Goal: Communication & Community: Answer question/provide support

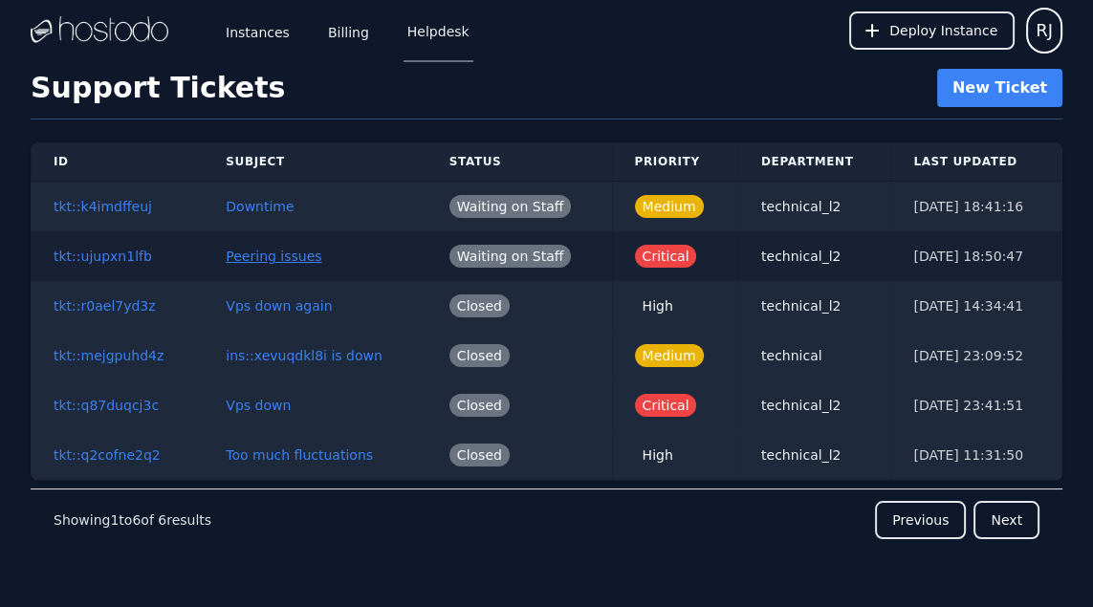
click at [270, 252] on button "Peering issues" at bounding box center [274, 256] width 96 height 19
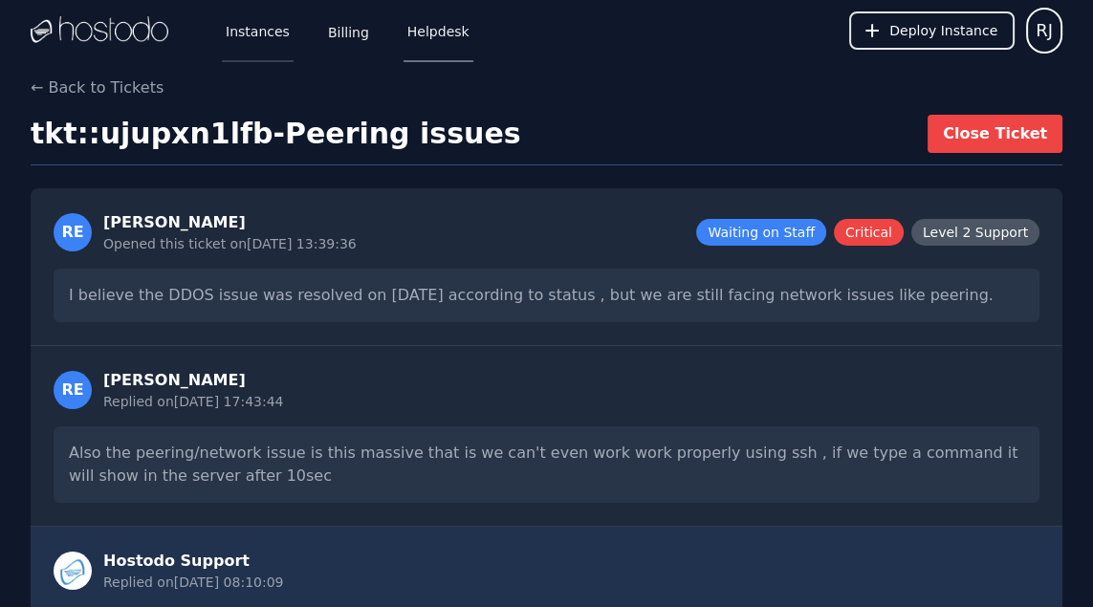
click at [260, 31] on link "Instances" at bounding box center [258, 30] width 72 height 63
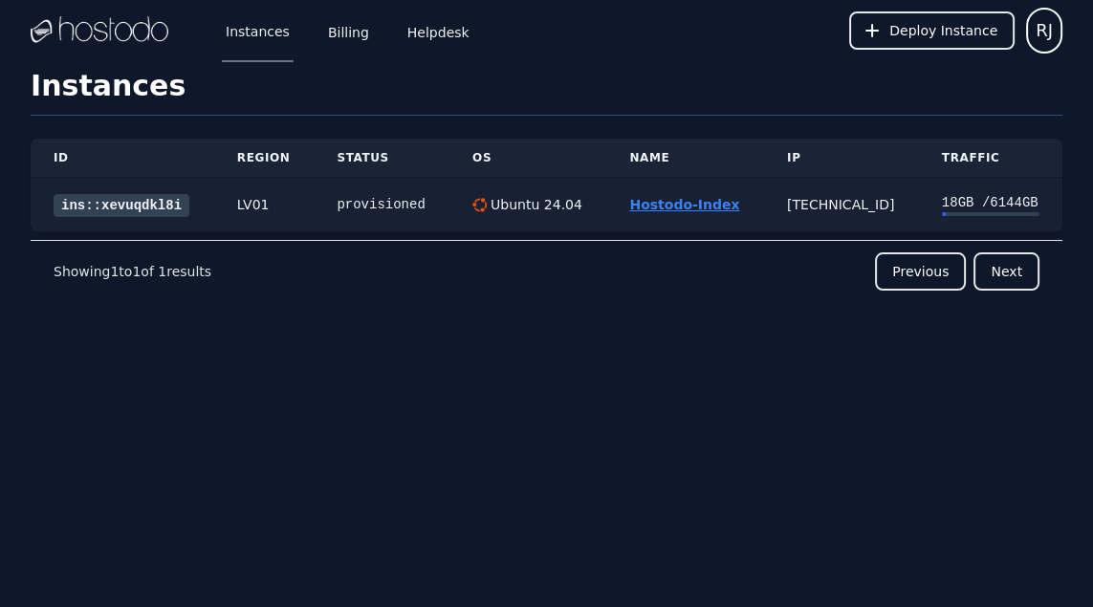
click at [691, 205] on link "Hostodo-Index" at bounding box center [684, 204] width 110 height 15
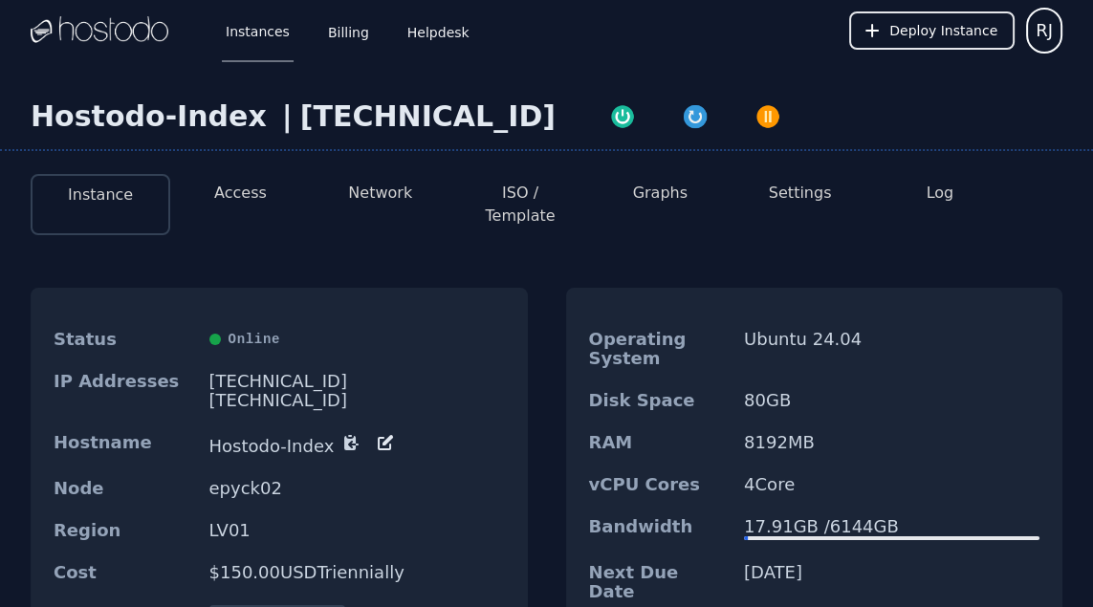
click at [937, 199] on button "Log" at bounding box center [940, 193] width 28 height 23
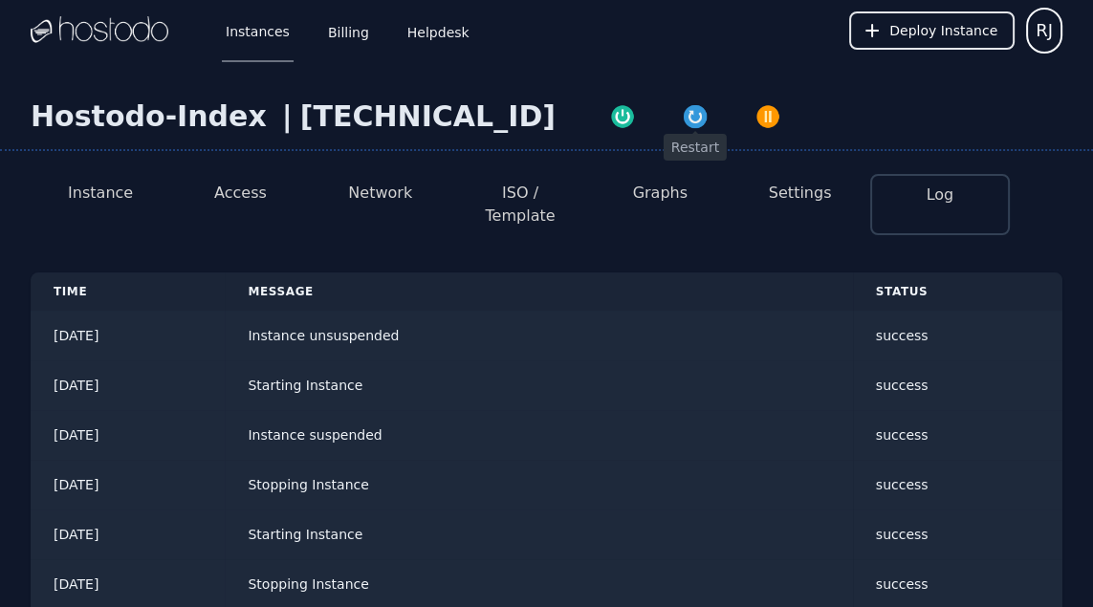
click at [682, 130] on div "button" at bounding box center [695, 116] width 27 height 27
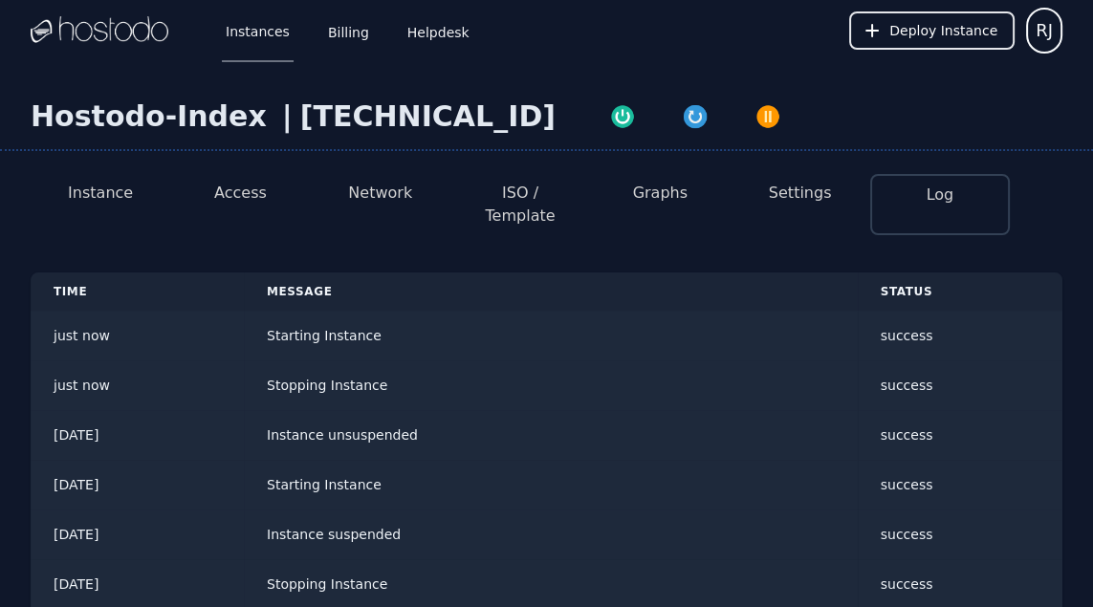
click at [666, 203] on button "Graphs" at bounding box center [660, 193] width 54 height 23
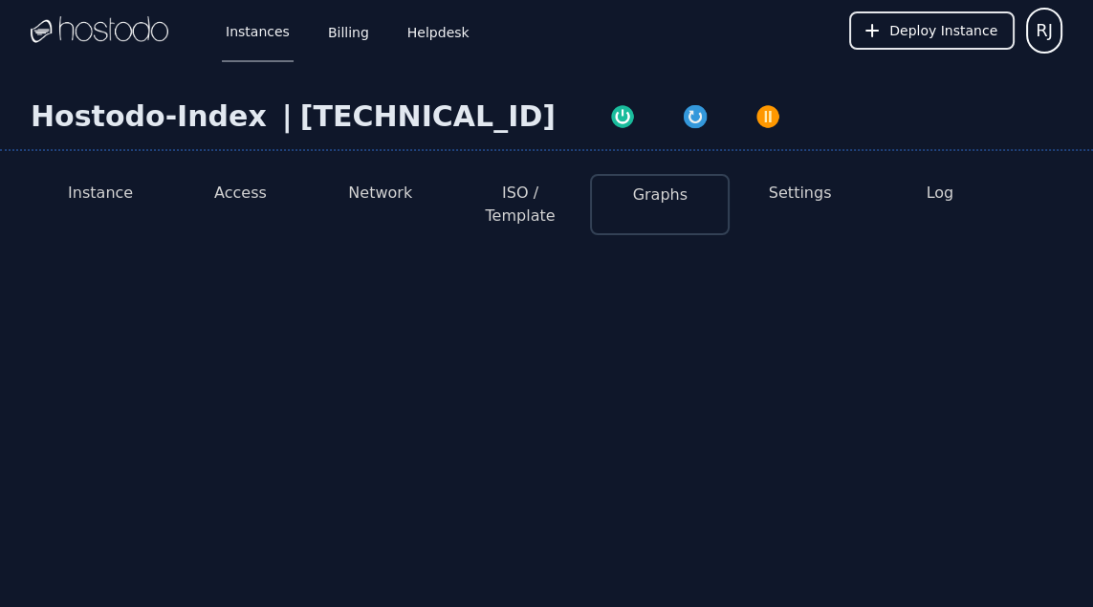
select select "***"
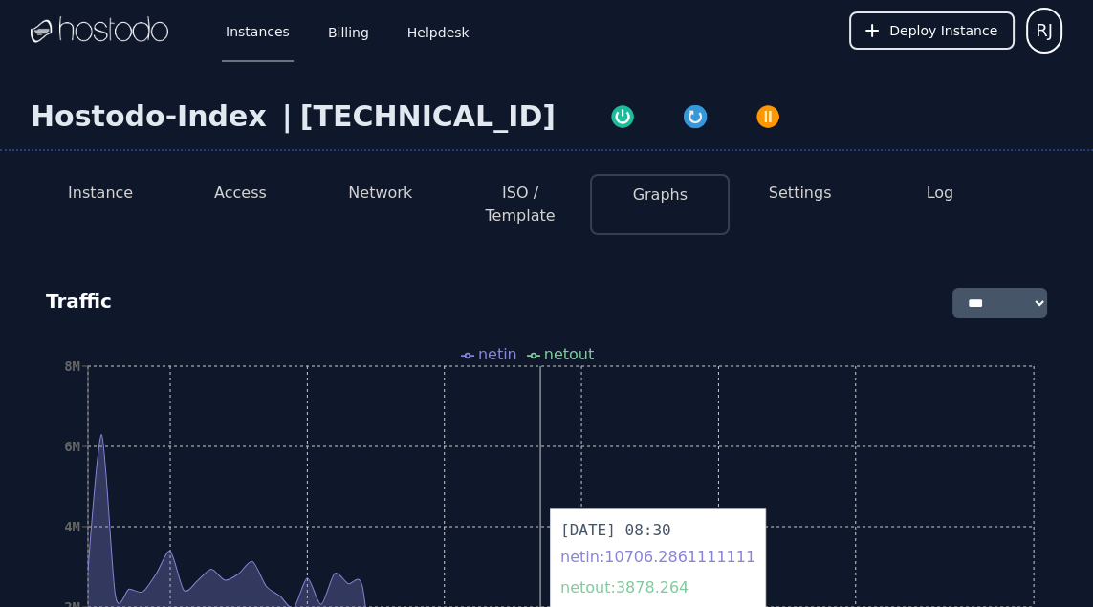
click at [934, 191] on button "Log" at bounding box center [940, 193] width 28 height 23
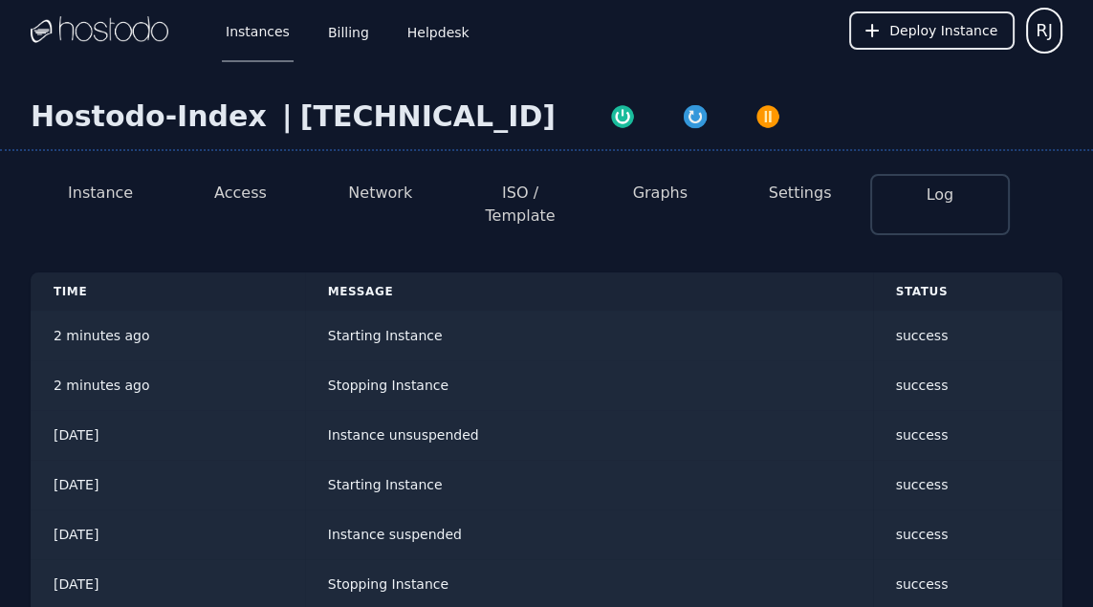
click at [106, 37] on img at bounding box center [100, 30] width 138 height 29
click at [262, 44] on link "Instances" at bounding box center [258, 30] width 72 height 63
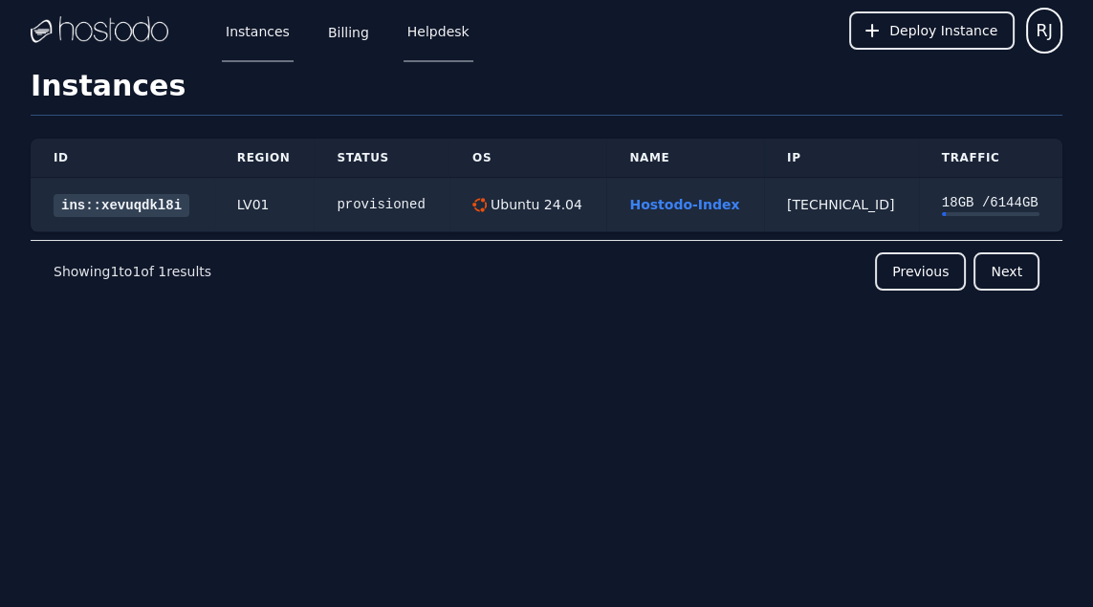
click at [416, 29] on link "Helpdesk" at bounding box center [438, 30] width 70 height 63
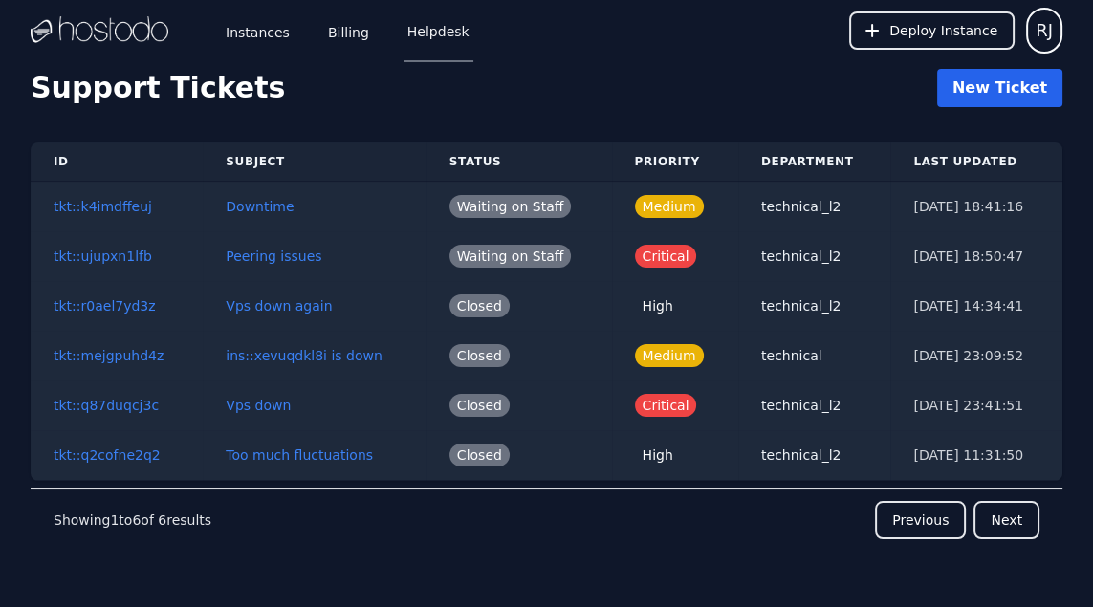
click at [972, 73] on button "New Ticket" at bounding box center [999, 88] width 125 height 38
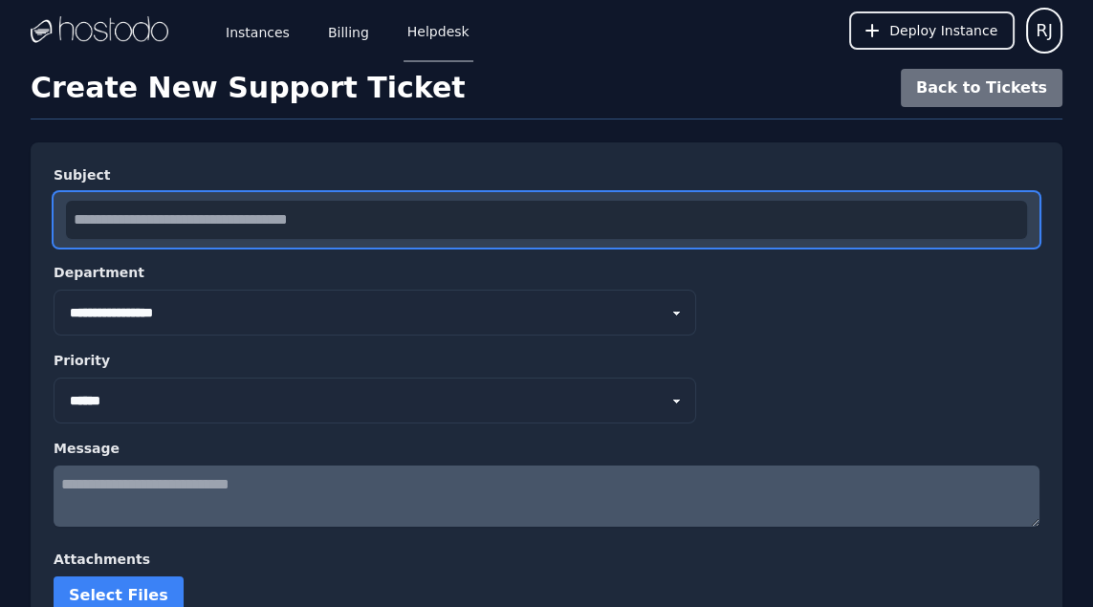
click at [437, 214] on input "text" at bounding box center [546, 220] width 961 height 38
click at [436, 213] on input "text" at bounding box center [546, 220] width 961 height 38
type input "**********"
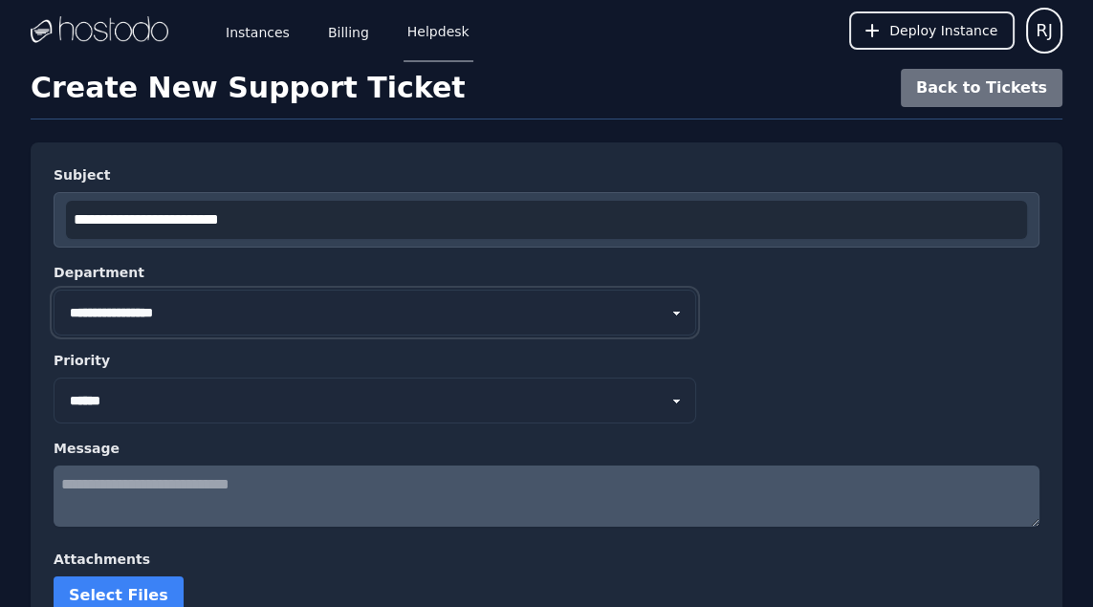
click at [417, 309] on select "**********" at bounding box center [375, 313] width 642 height 46
click at [54, 290] on select "**********" at bounding box center [375, 313] width 642 height 46
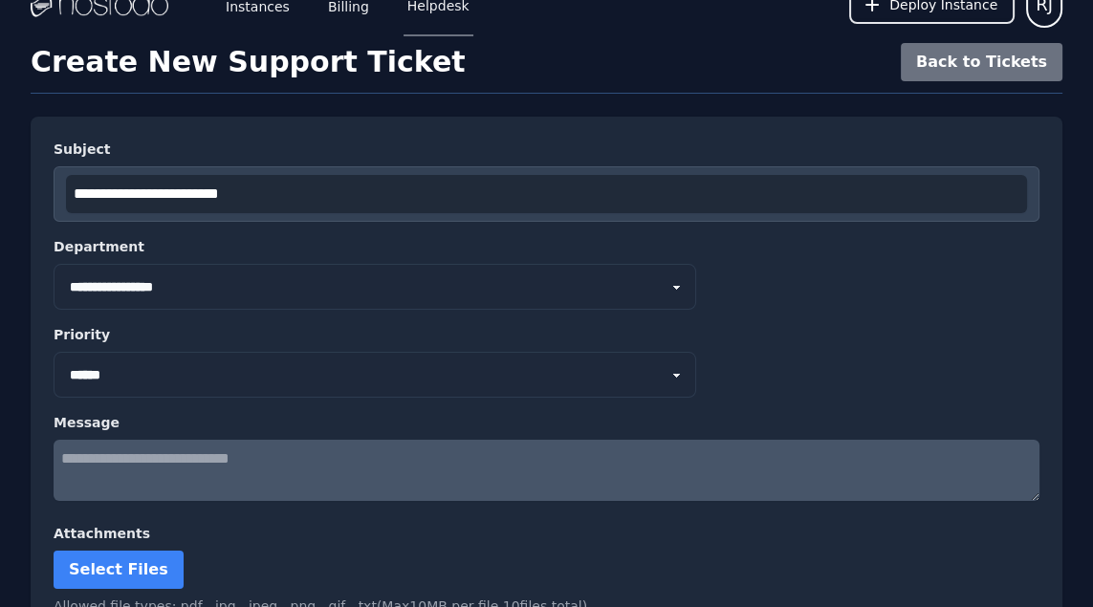
click at [443, 465] on textarea at bounding box center [547, 470] width 986 height 61
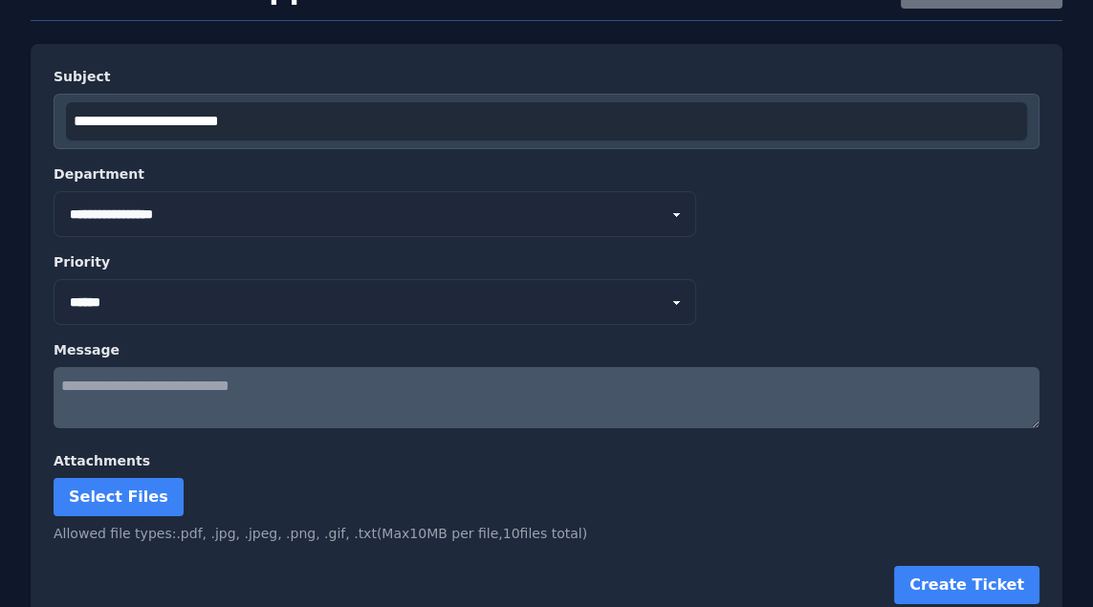
scroll to position [110, 0]
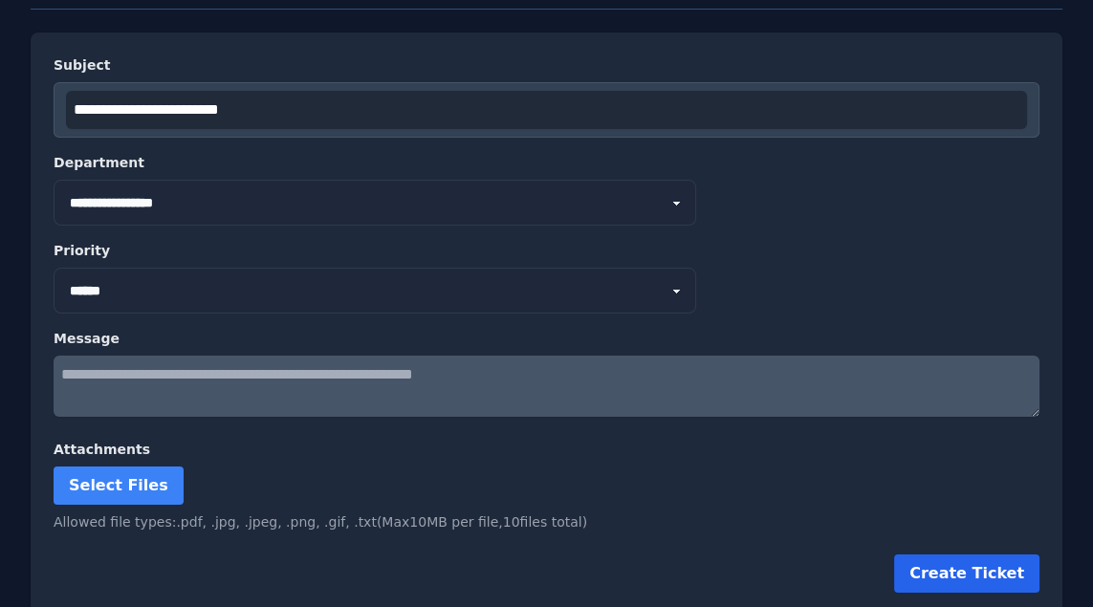
type textarea "**********"
click at [962, 556] on button "Create Ticket" at bounding box center [966, 574] width 145 height 38
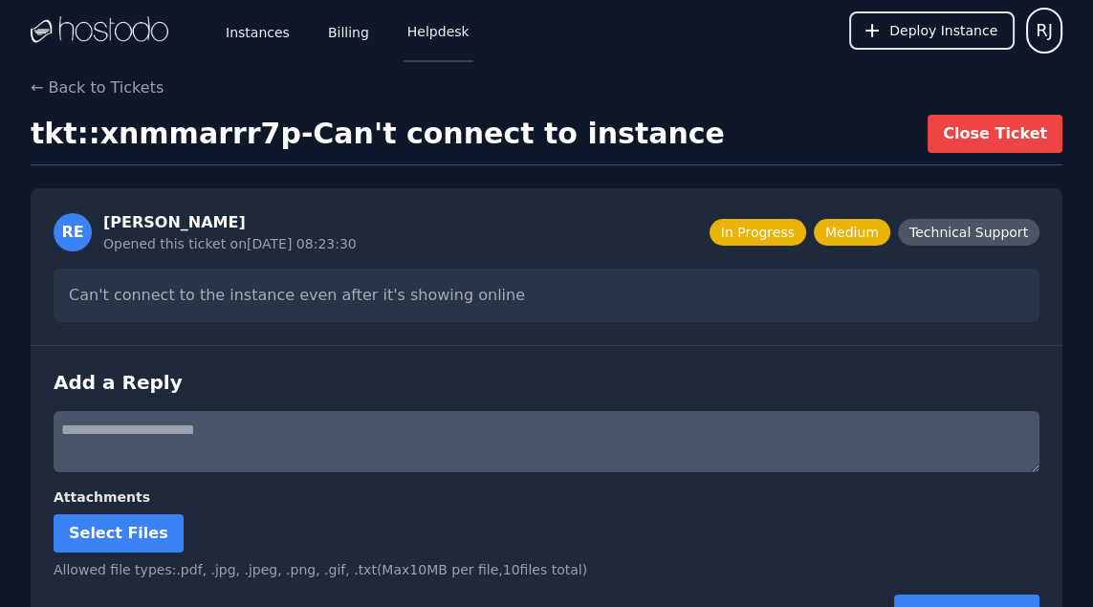
click at [444, 32] on link "Helpdesk" at bounding box center [438, 30] width 70 height 63
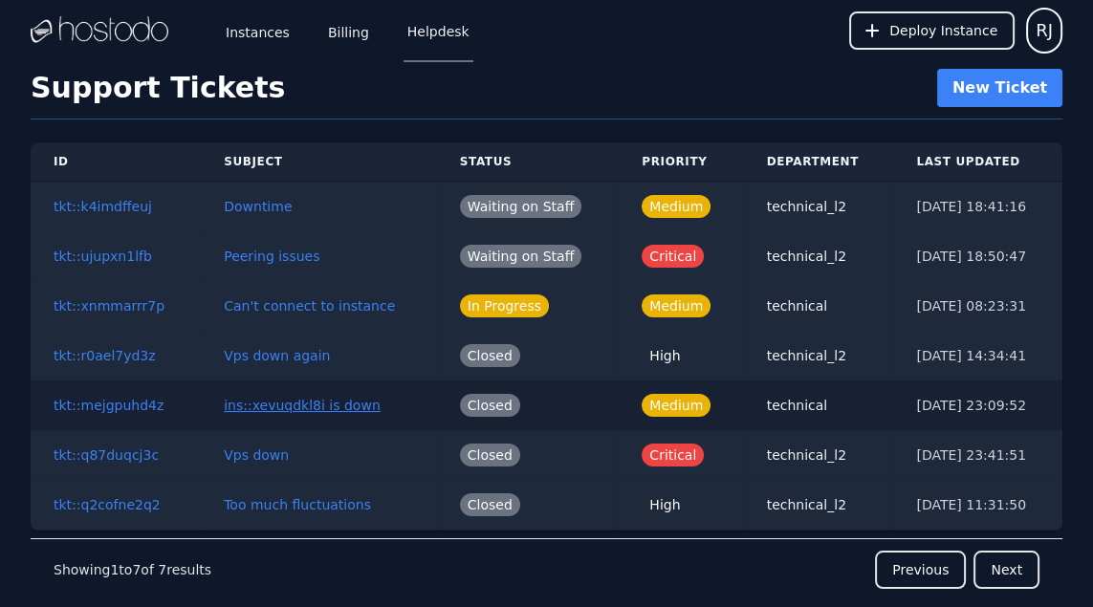
click at [340, 404] on button "ins::xevuqdkl8i is down" at bounding box center [302, 405] width 157 height 19
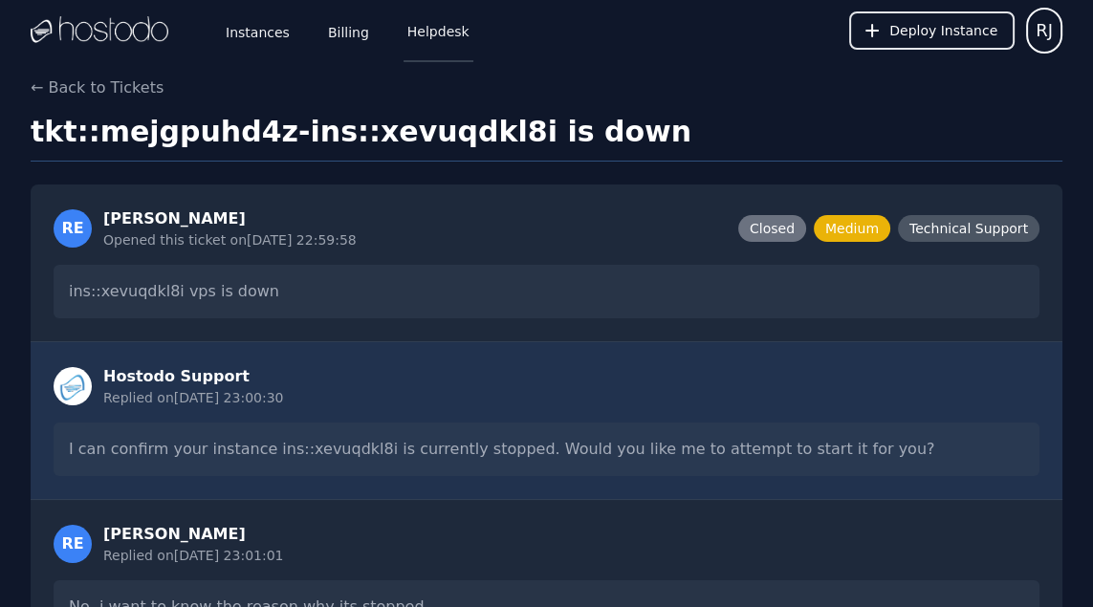
click at [432, 28] on link "Helpdesk" at bounding box center [438, 30] width 70 height 63
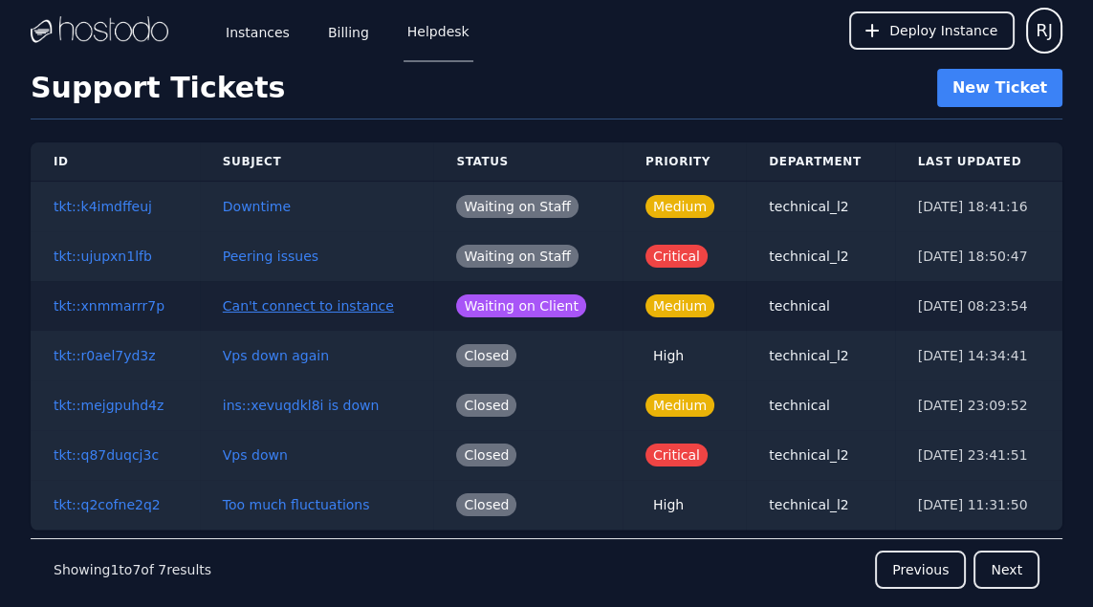
click at [312, 304] on button "Can't connect to instance" at bounding box center [308, 305] width 171 height 19
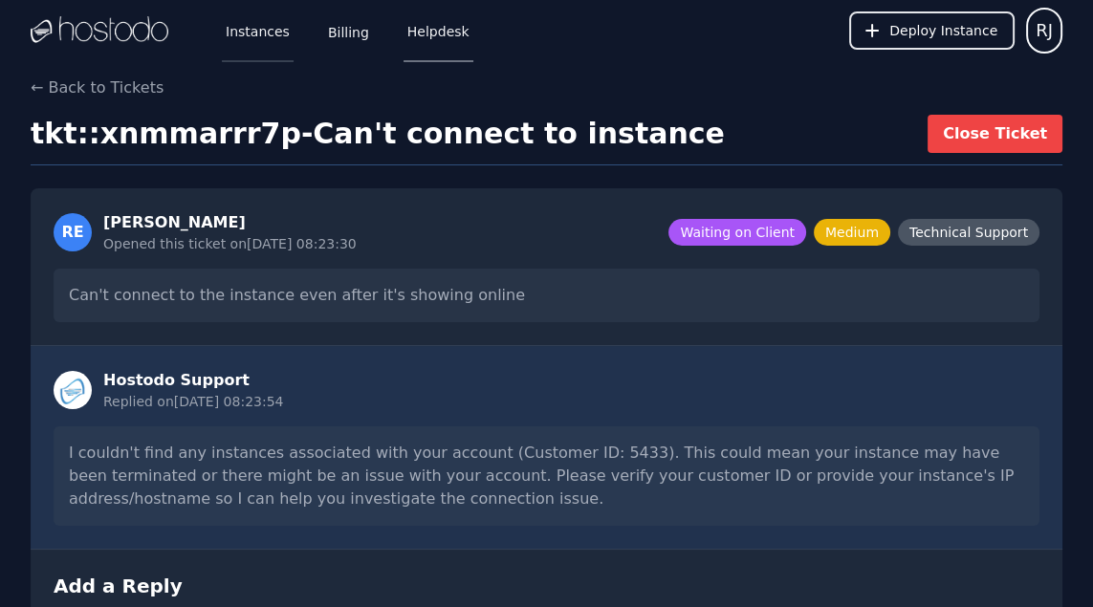
click at [250, 35] on link "Instances" at bounding box center [258, 30] width 72 height 63
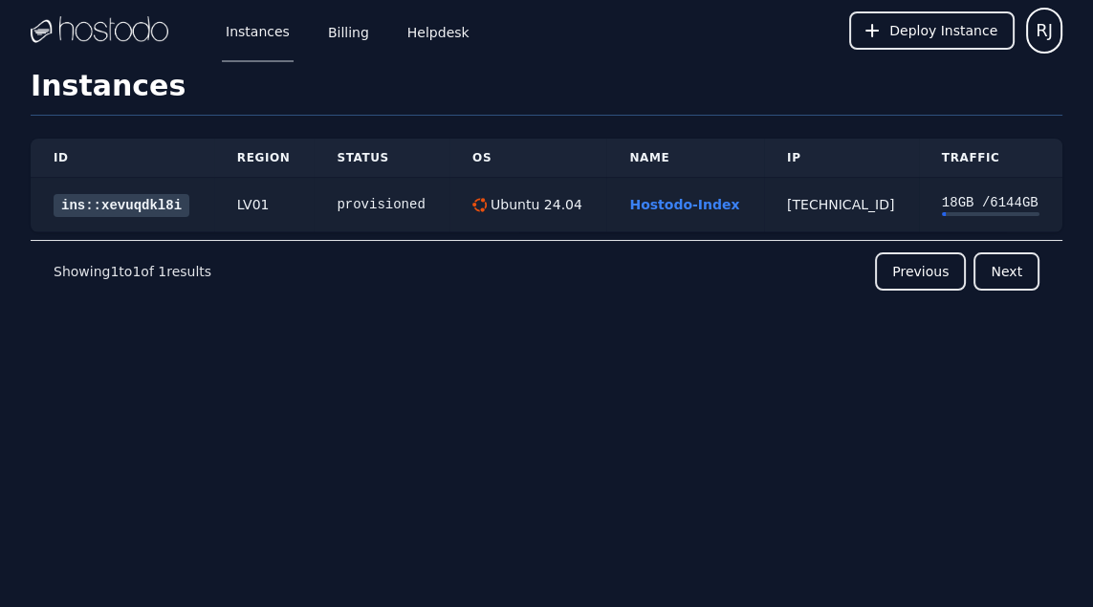
click at [85, 204] on link "ins::xevuqdkl8i" at bounding box center [122, 205] width 136 height 23
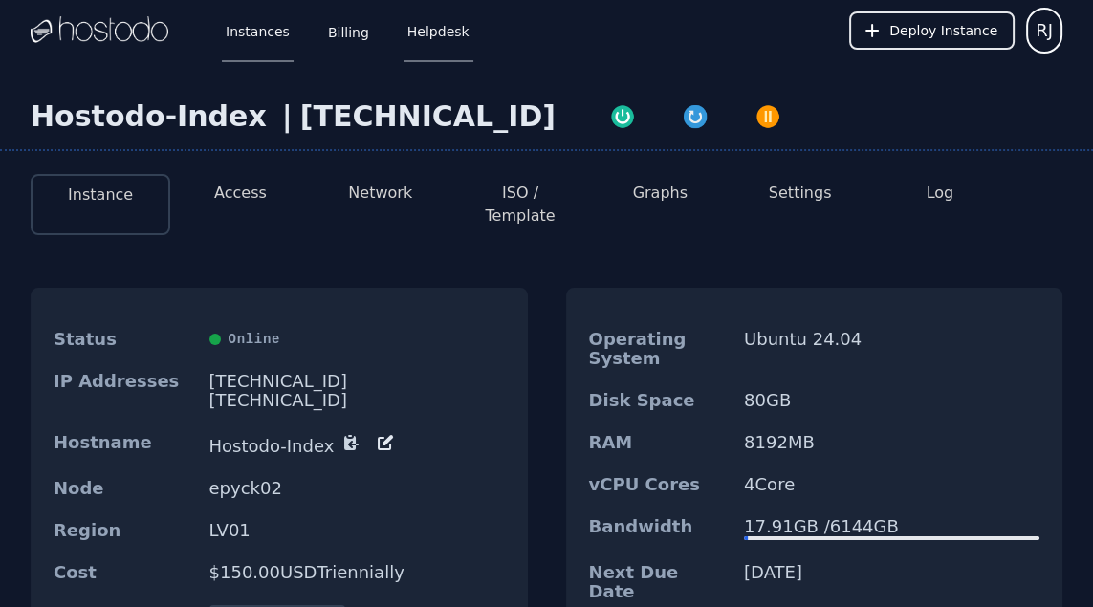
click at [432, 36] on link "Helpdesk" at bounding box center [438, 30] width 70 height 63
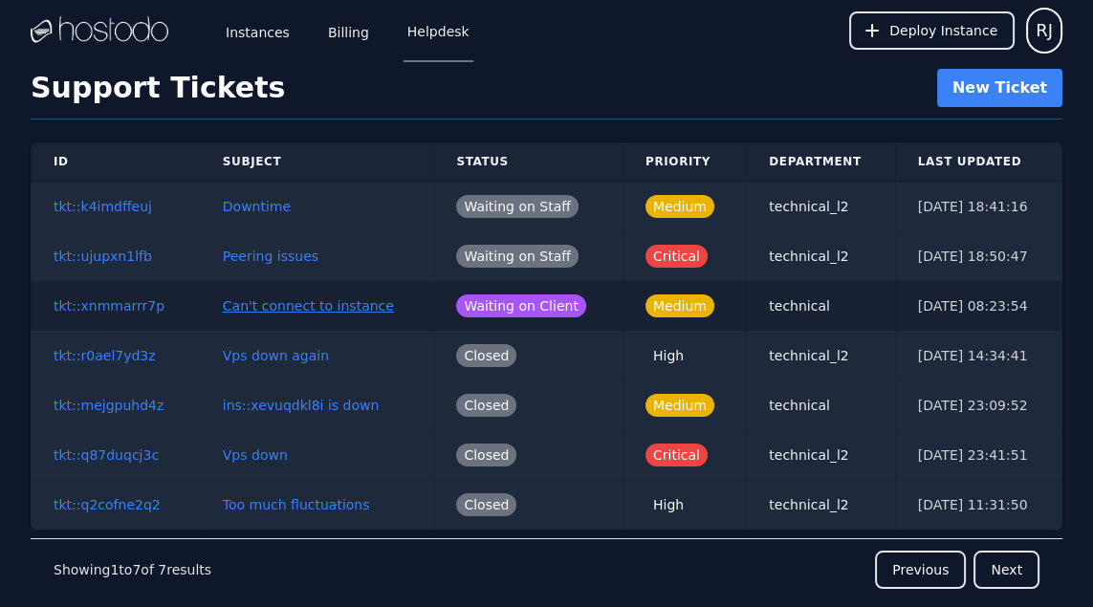
click at [301, 300] on button "Can't connect to instance" at bounding box center [308, 305] width 171 height 19
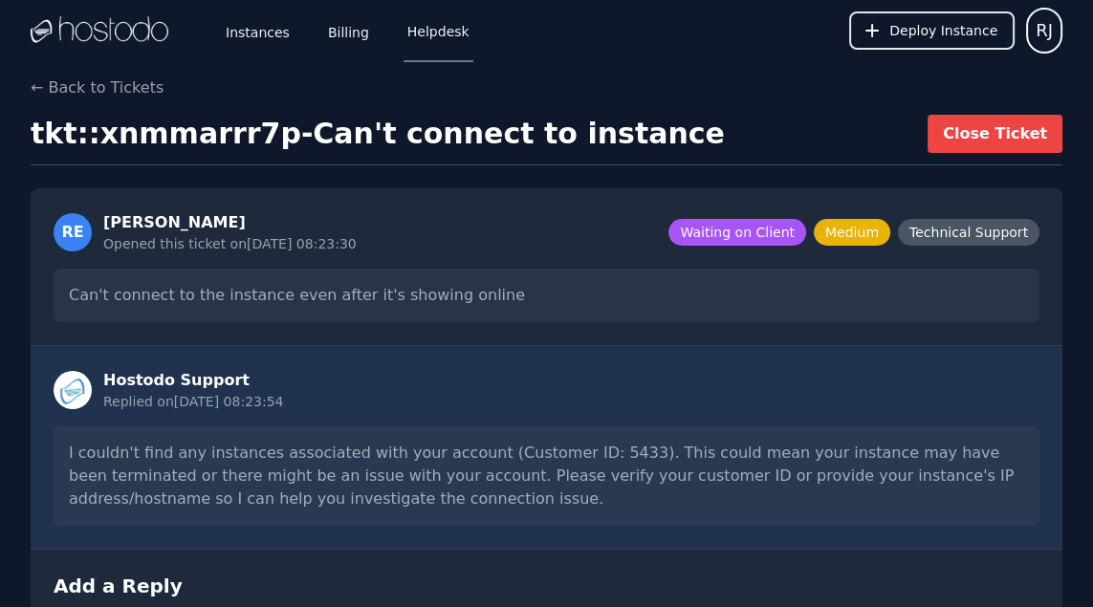
scroll to position [159, 0]
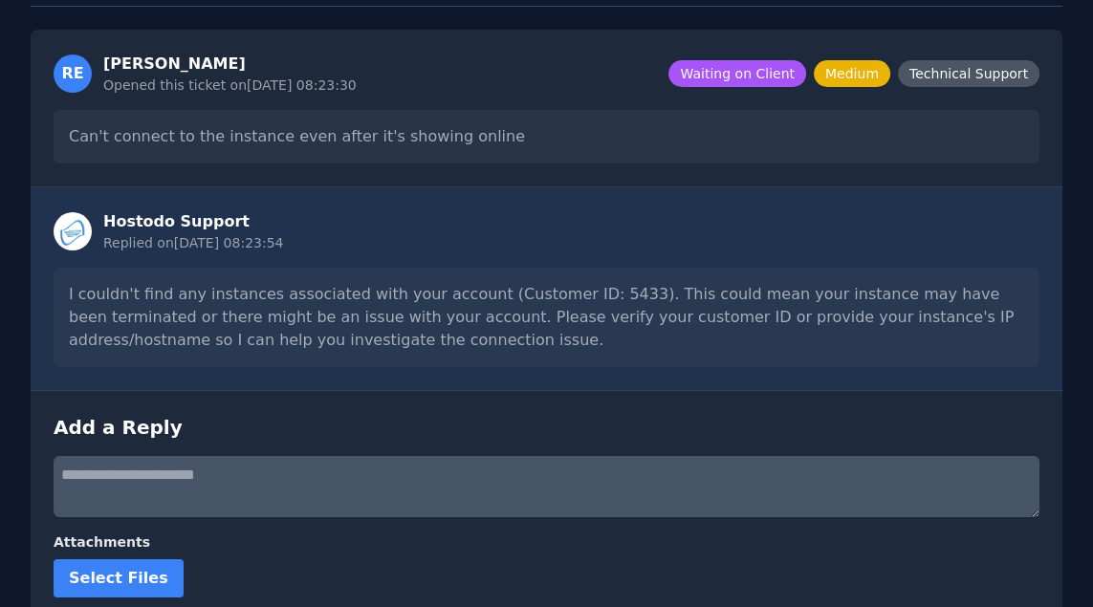
click at [241, 472] on textarea at bounding box center [547, 486] width 986 height 61
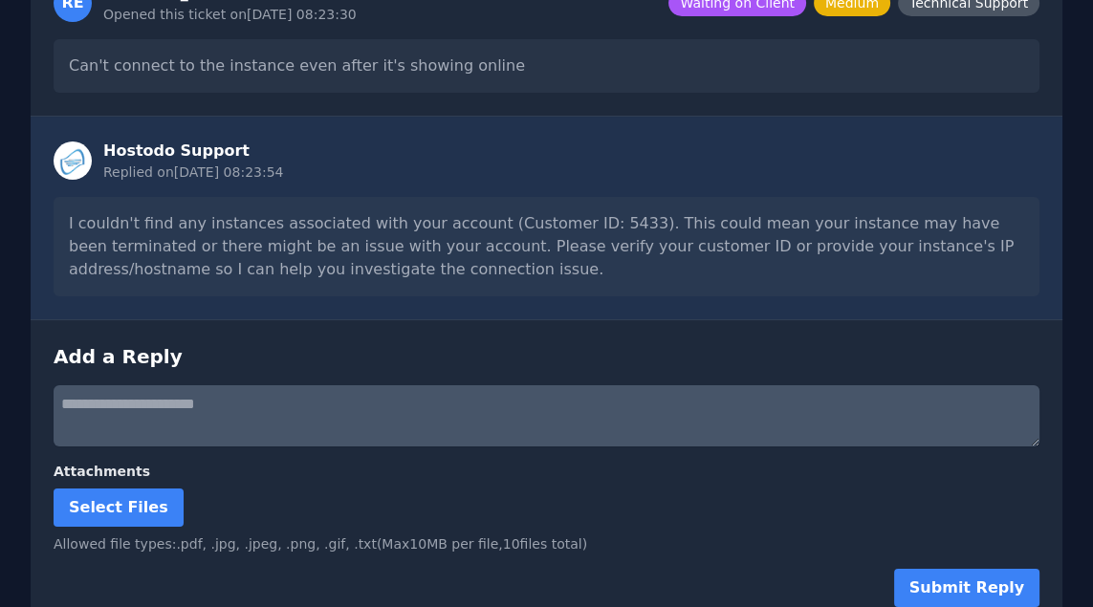
scroll to position [245, 0]
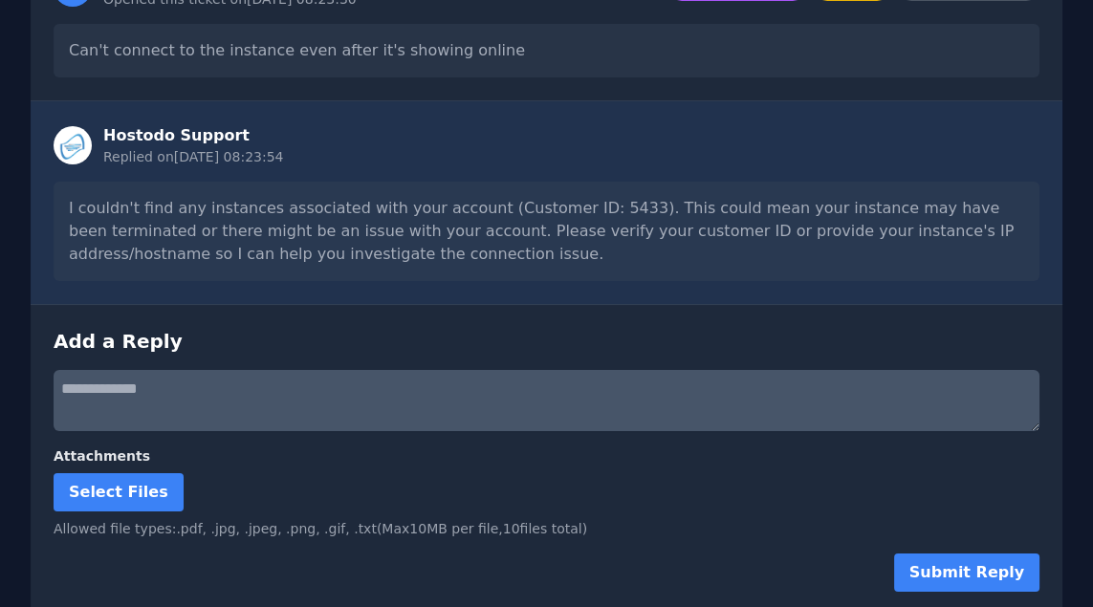
paste textarea "**********"
type textarea "**********"
click at [974, 566] on button "Submit Reply" at bounding box center [966, 573] width 145 height 38
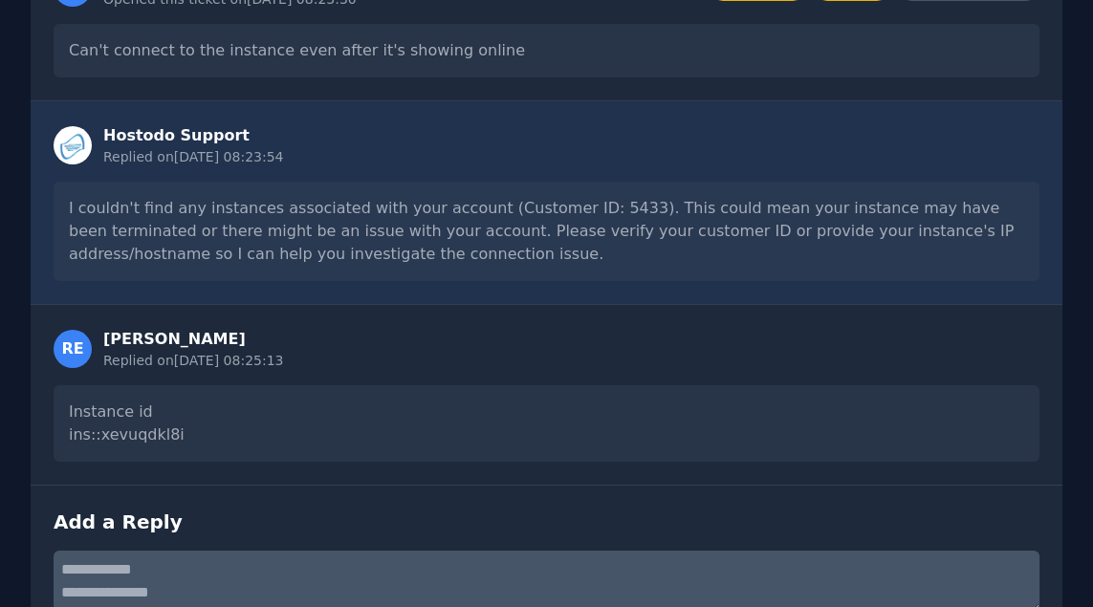
scroll to position [0, 0]
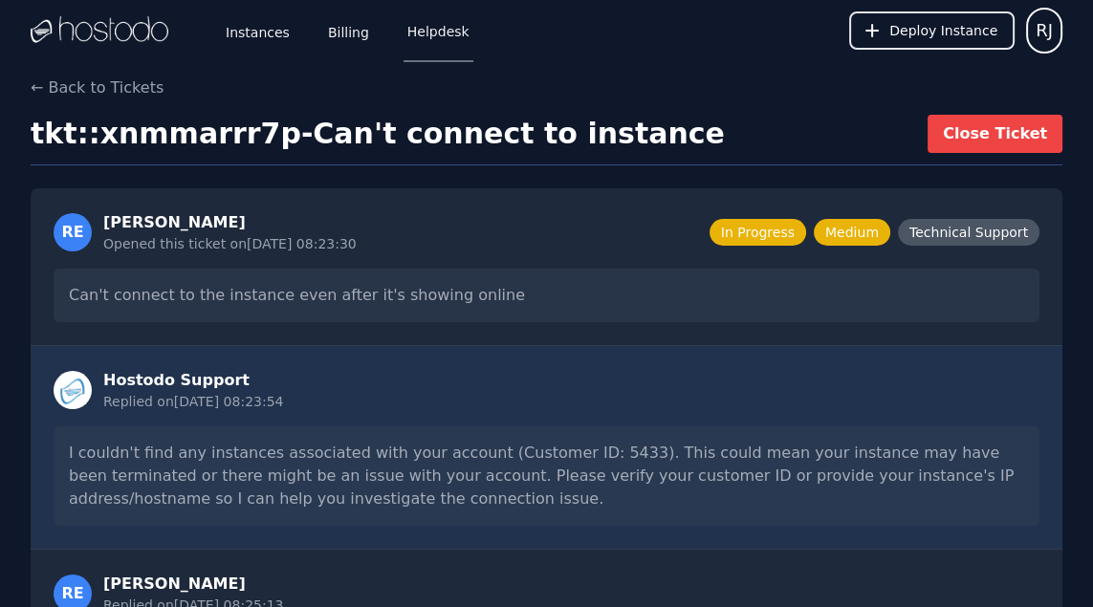
click at [427, 34] on link "Helpdesk" at bounding box center [438, 30] width 70 height 63
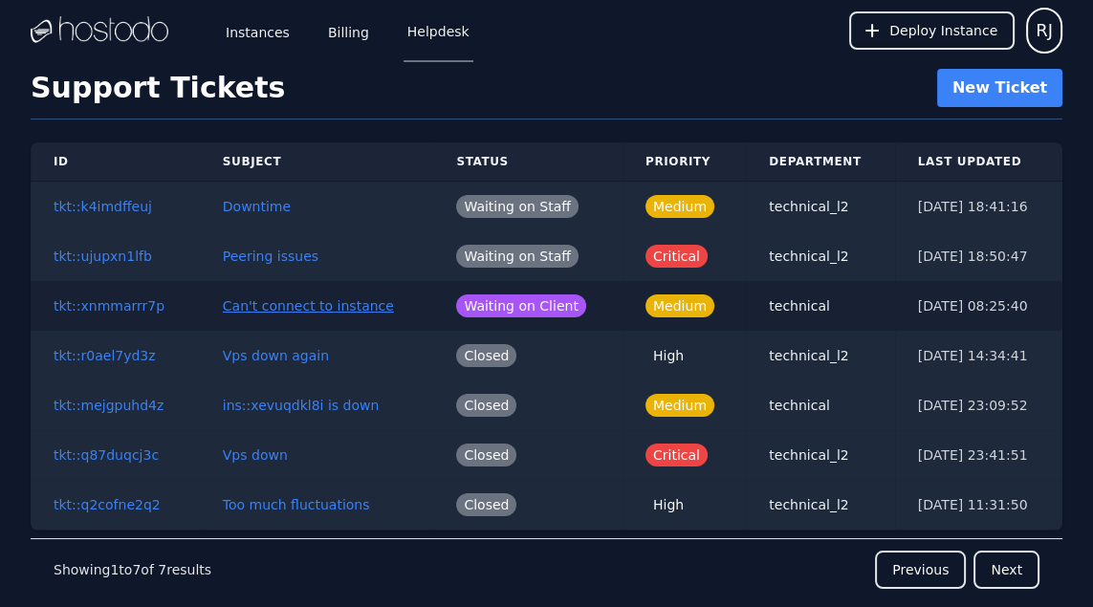
click at [334, 299] on button "Can't connect to instance" at bounding box center [308, 305] width 171 height 19
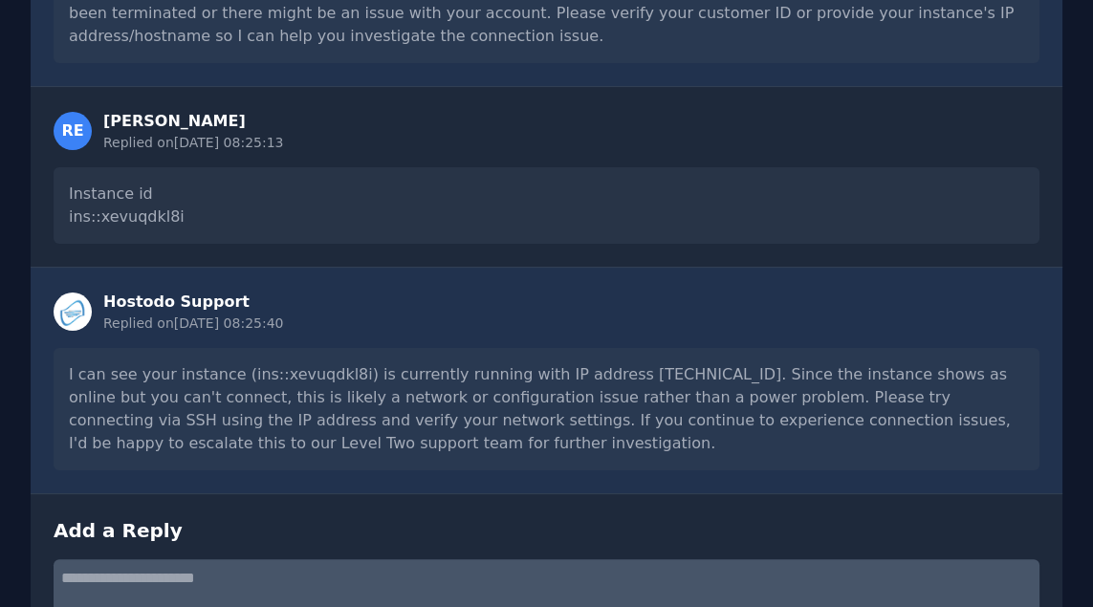
scroll to position [467, 0]
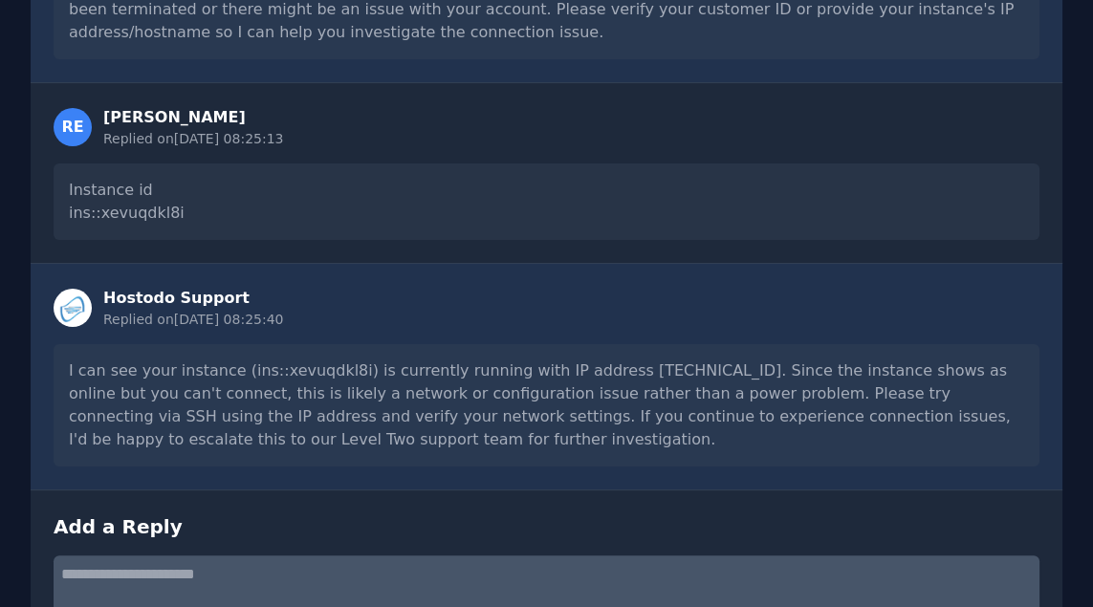
click at [631, 372] on div "I can see your instance (ins::xevuqdkl8i) is currently running with IP address …" at bounding box center [547, 405] width 986 height 122
copy div "158.51.124.171"
click at [450, 579] on textarea at bounding box center [547, 585] width 986 height 61
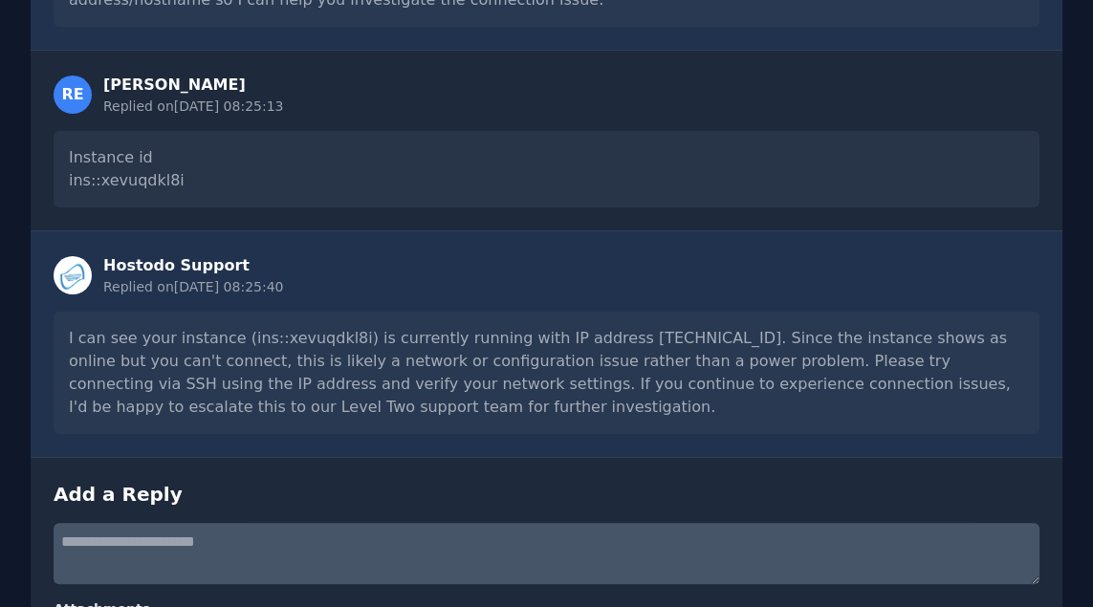
scroll to position [558, 0]
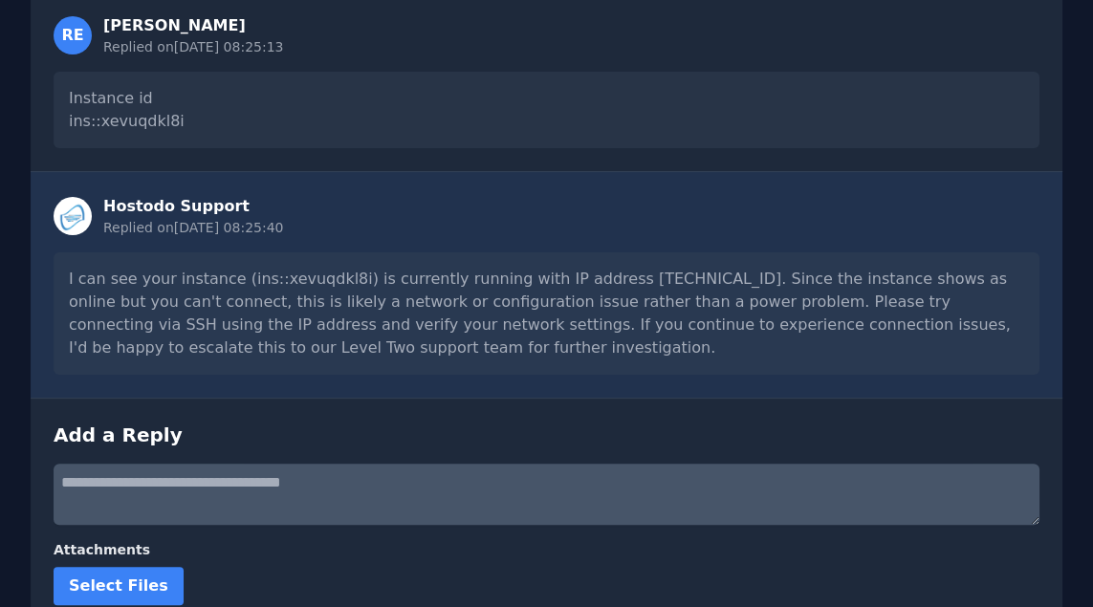
paste textarea "**********"
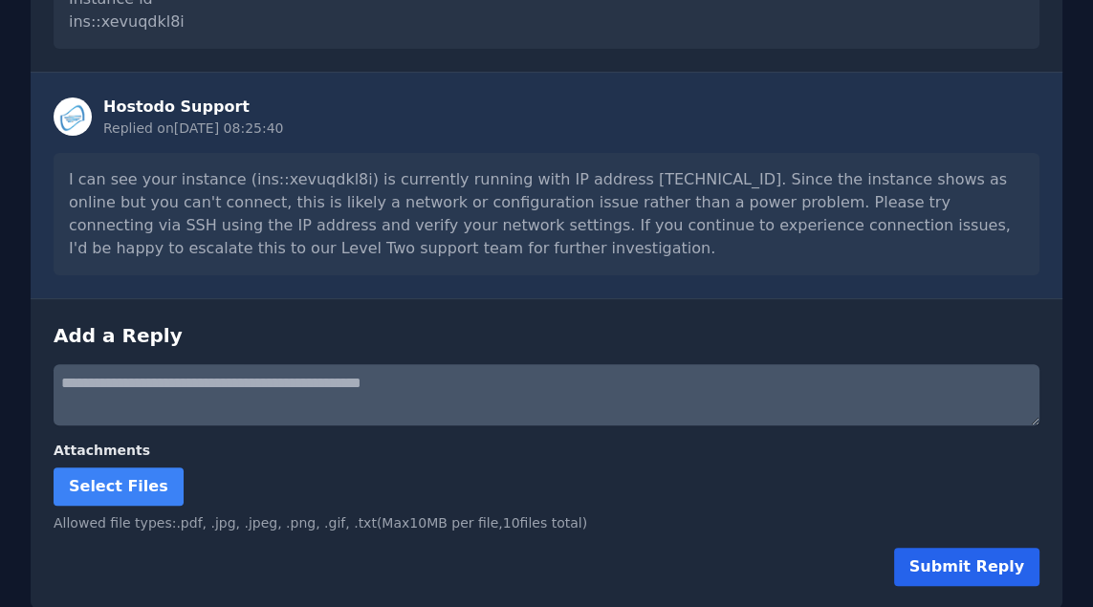
type textarea "**********"
click at [990, 562] on button "Submit Reply" at bounding box center [966, 567] width 145 height 38
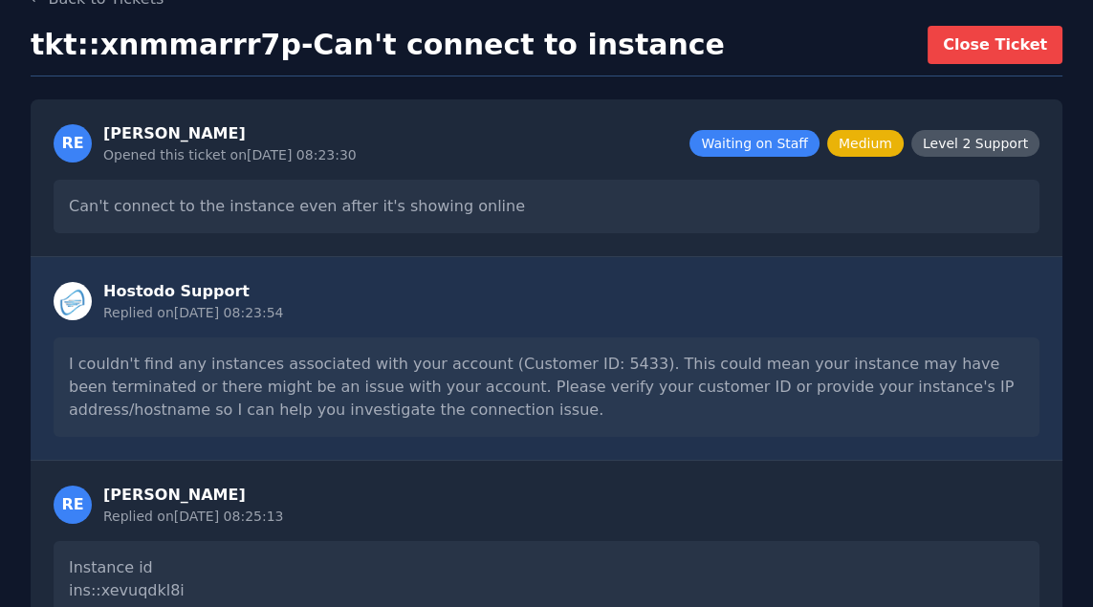
scroll to position [0, 0]
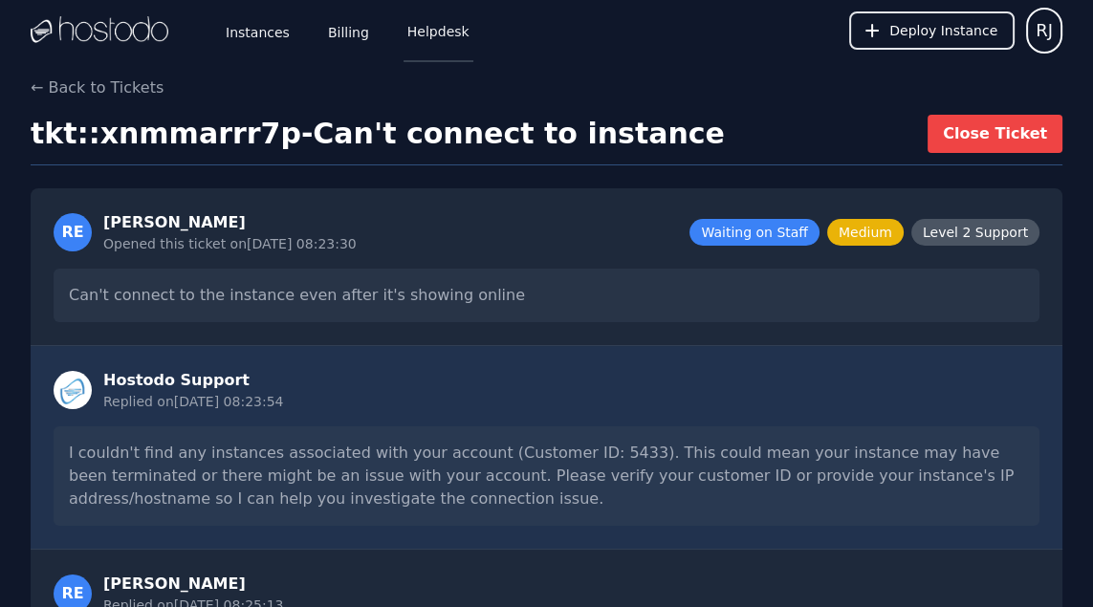
click at [422, 25] on link "Helpdesk" at bounding box center [438, 30] width 70 height 63
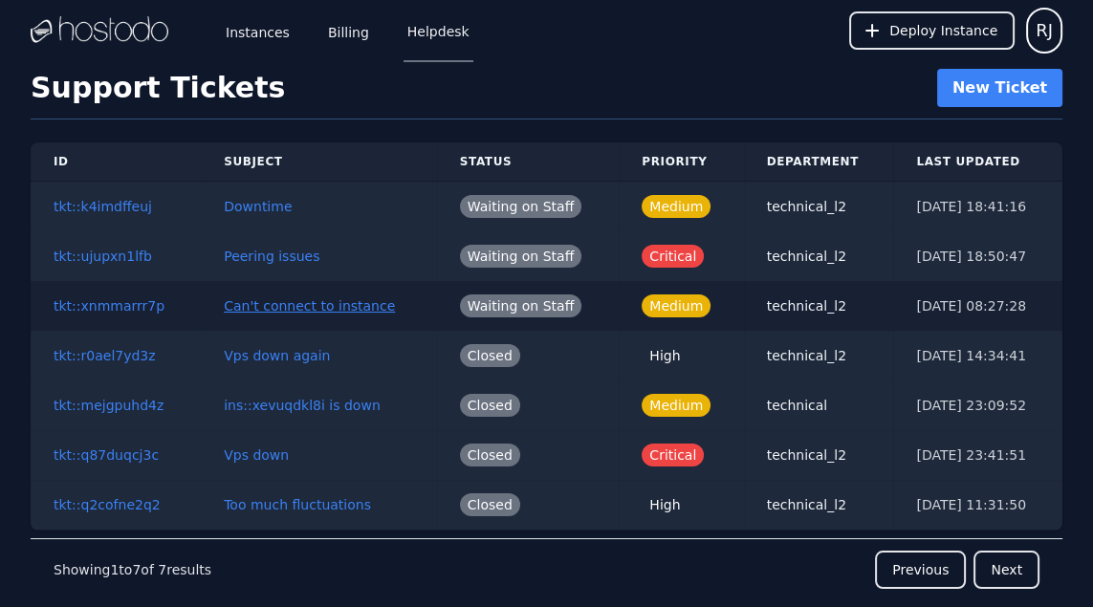
click at [337, 309] on button "Can't connect to instance" at bounding box center [309, 305] width 171 height 19
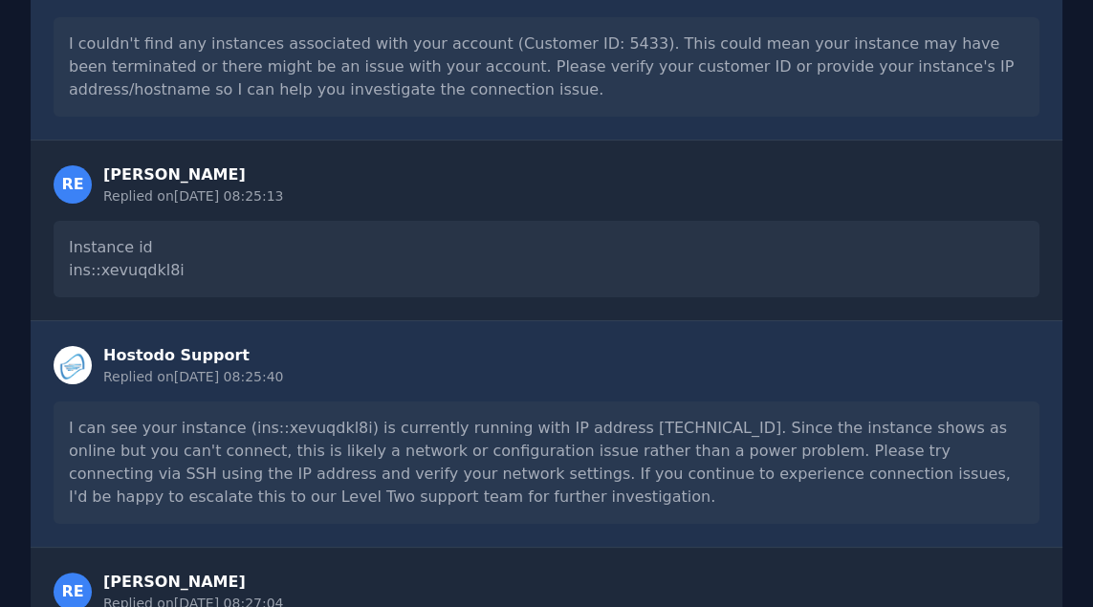
click at [536, 460] on div "I can see your instance (ins::xevuqdkl8i) is currently running with IP address …" at bounding box center [547, 463] width 986 height 122
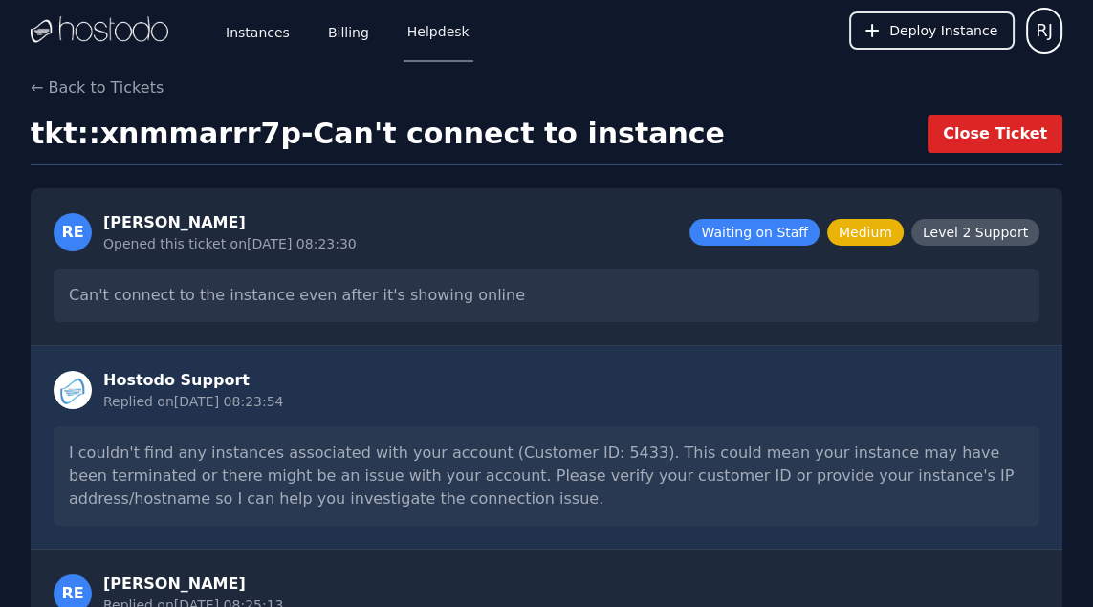
click at [1004, 134] on button "Close Ticket" at bounding box center [994, 134] width 135 height 38
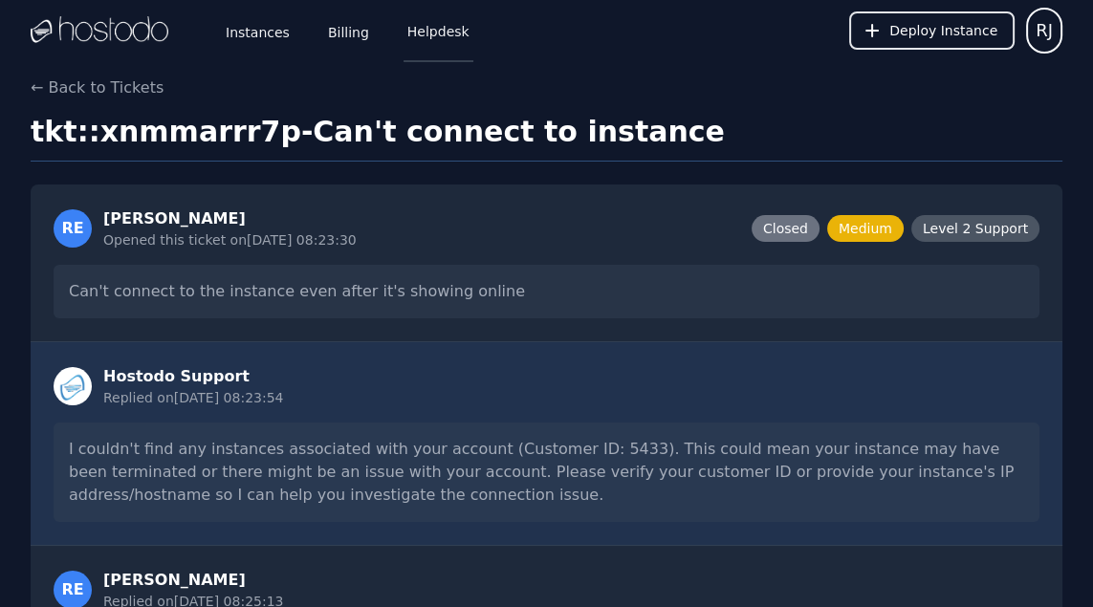
click at [427, 47] on link "Helpdesk" at bounding box center [438, 30] width 70 height 63
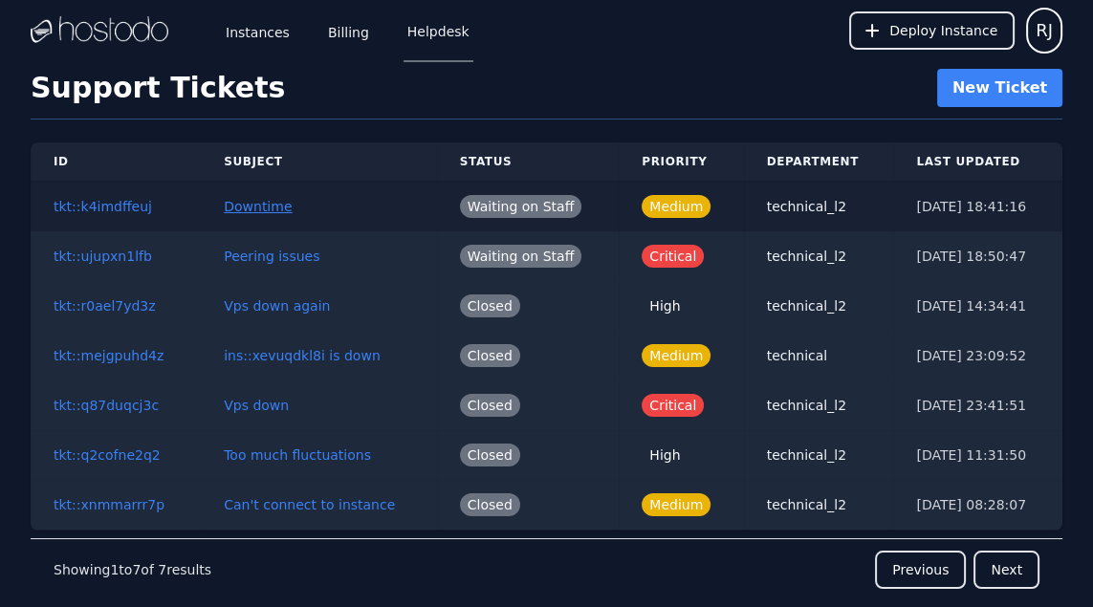
click at [230, 204] on button "Downtime" at bounding box center [258, 206] width 68 height 19
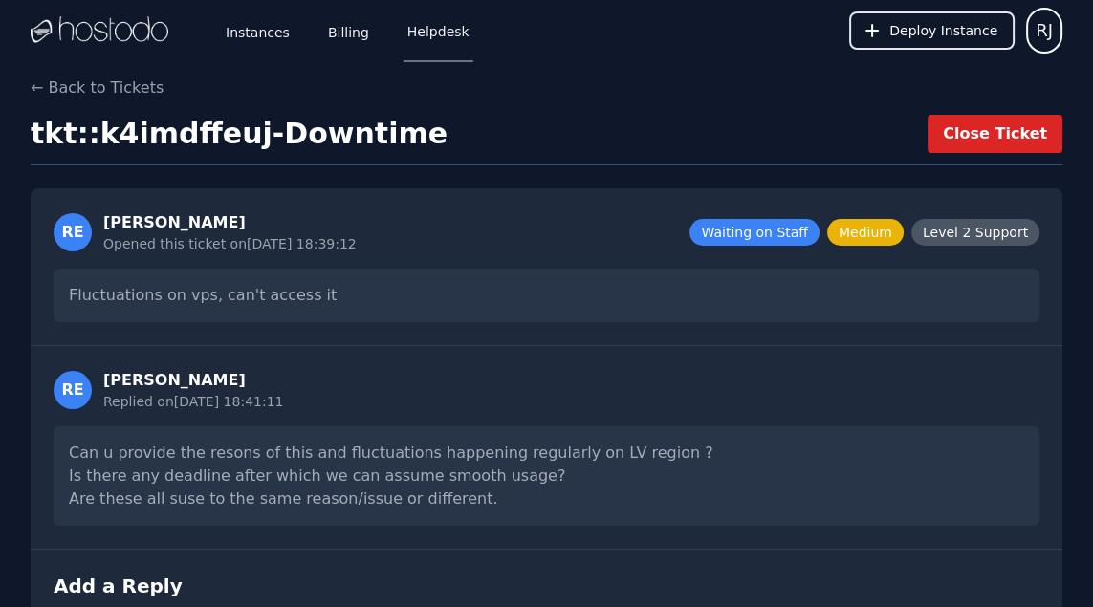
click at [996, 134] on button "Close Ticket" at bounding box center [994, 134] width 135 height 38
click at [428, 31] on link "Helpdesk" at bounding box center [438, 30] width 70 height 63
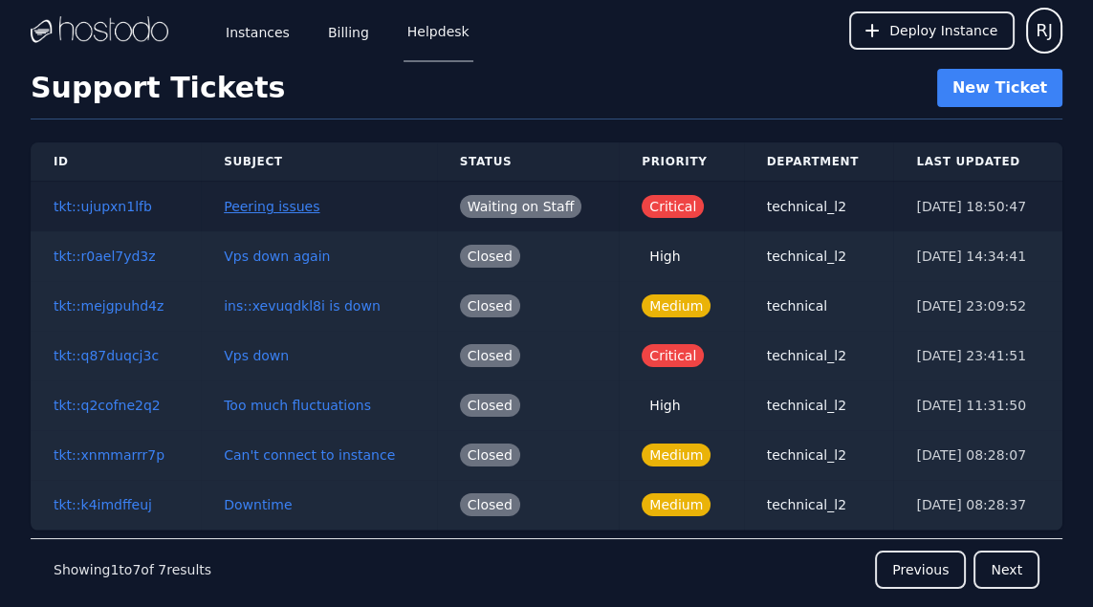
click at [292, 199] on button "Peering issues" at bounding box center [272, 206] width 96 height 19
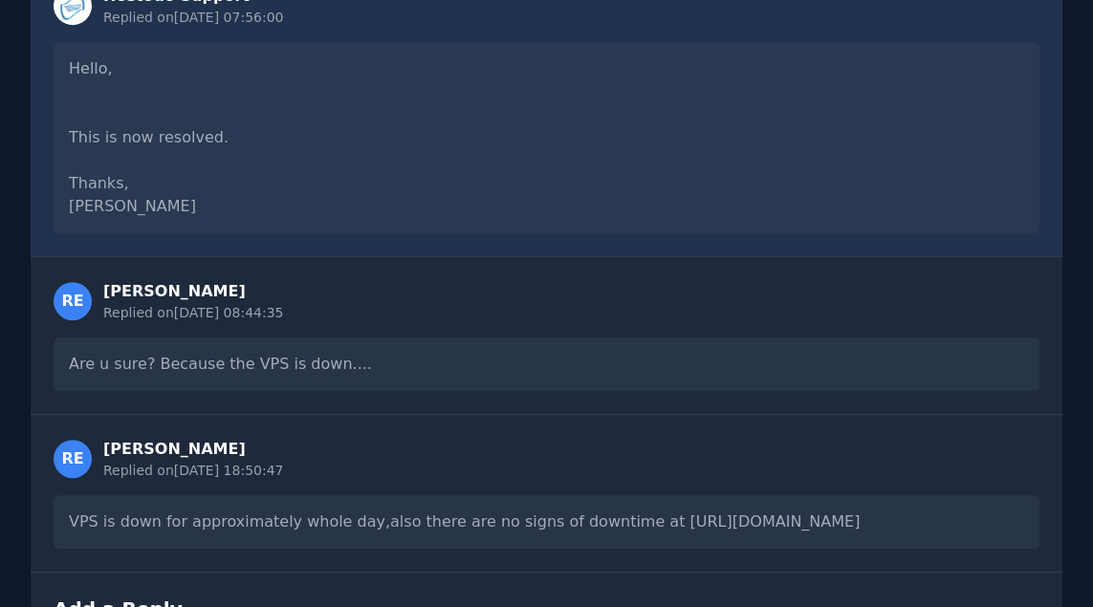
scroll to position [1153, 0]
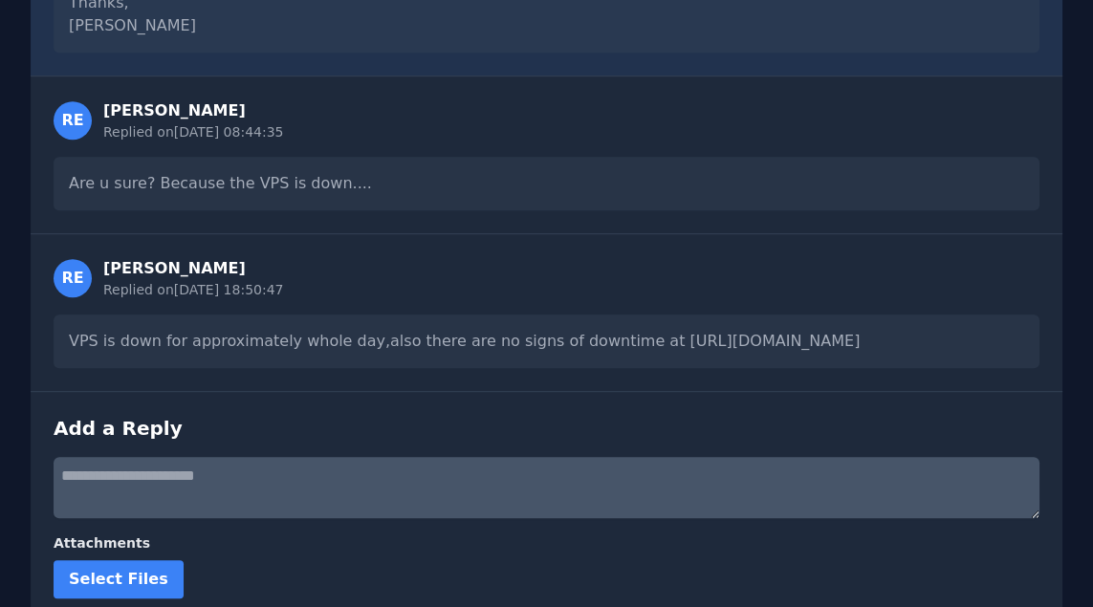
click at [411, 480] on textarea at bounding box center [547, 487] width 986 height 61
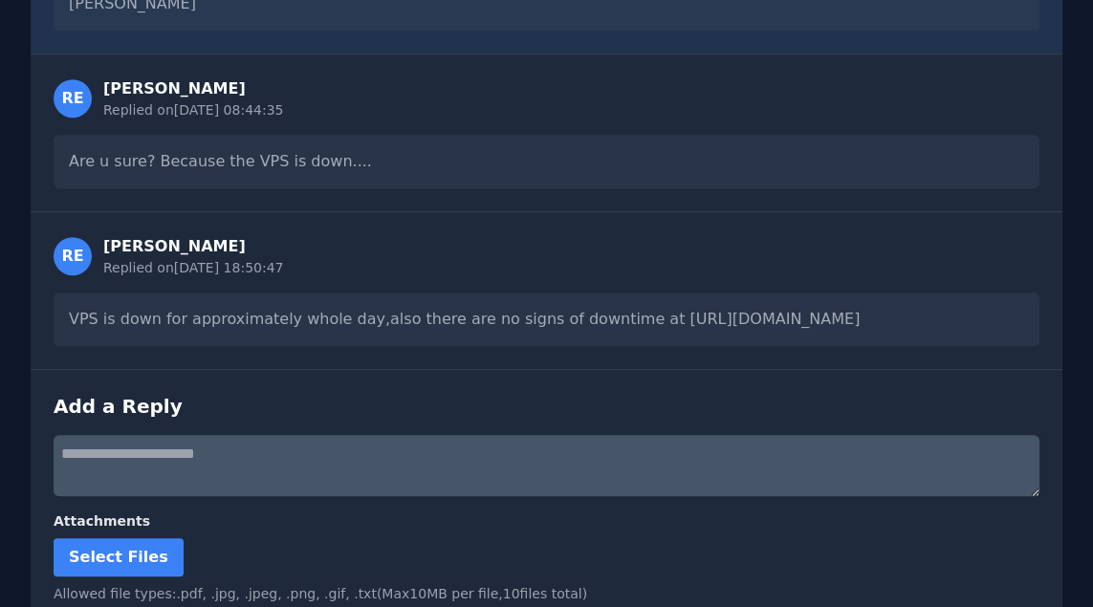
scroll to position [1238, 0]
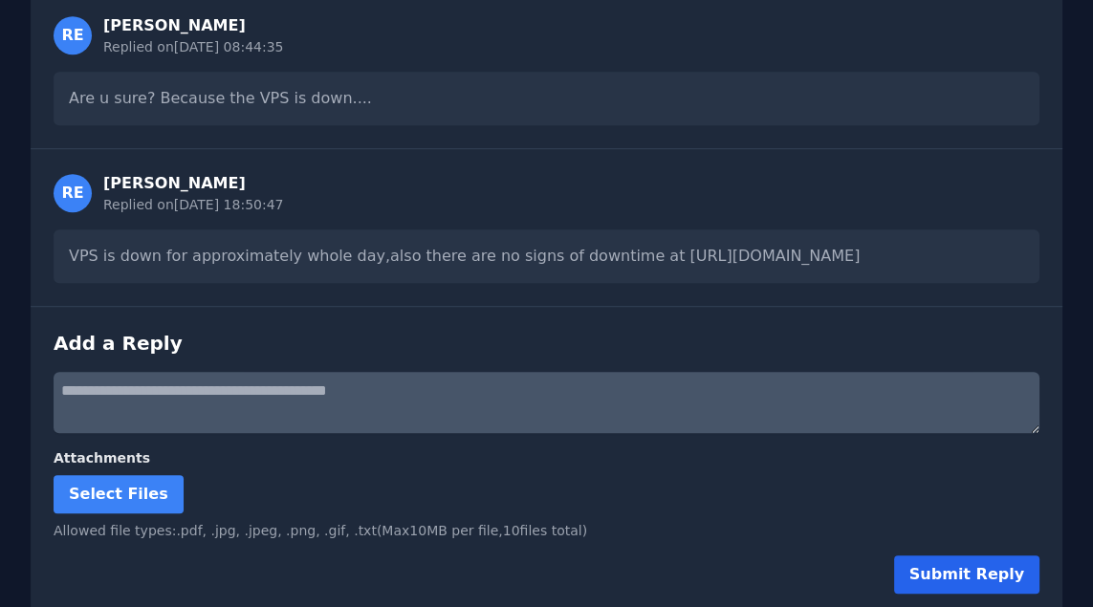
type textarea "**********"
click at [960, 564] on button "Submit Reply" at bounding box center [966, 574] width 145 height 38
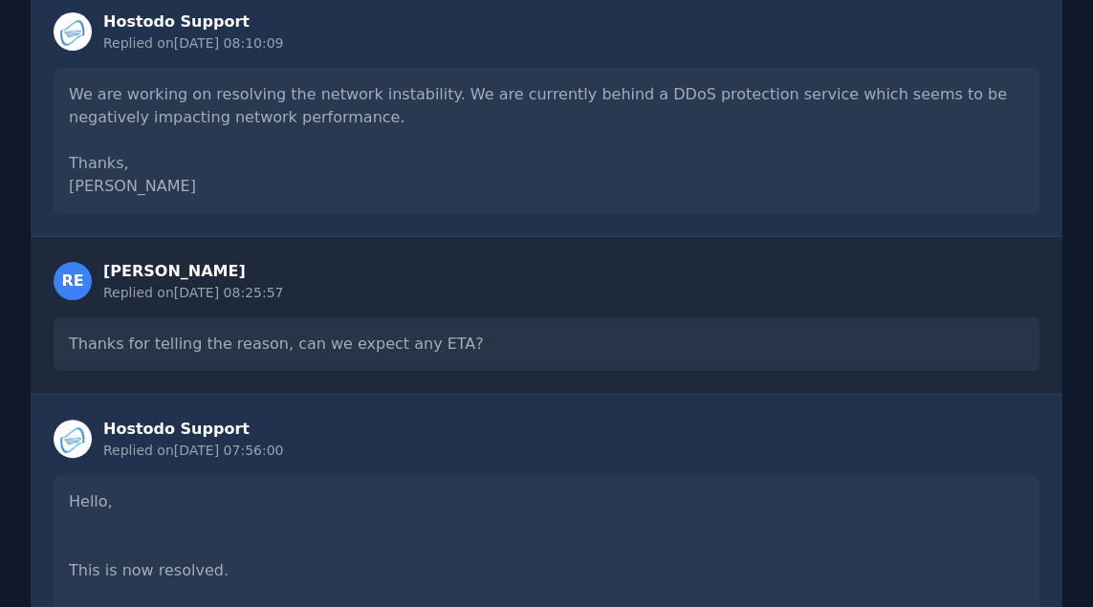
scroll to position [0, 0]
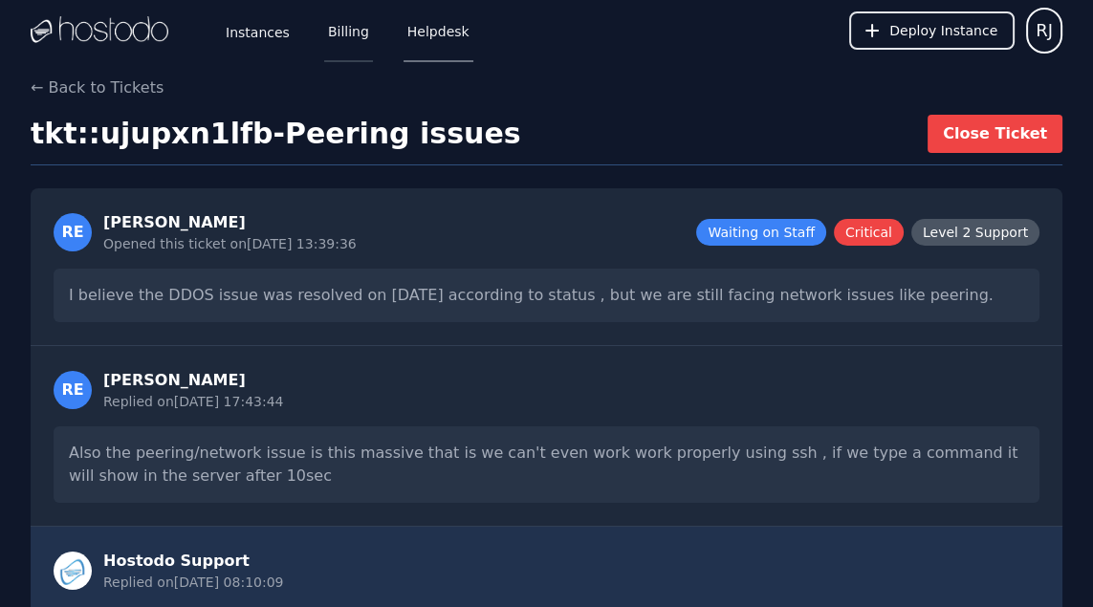
click at [343, 36] on link "Billing" at bounding box center [348, 30] width 49 height 63
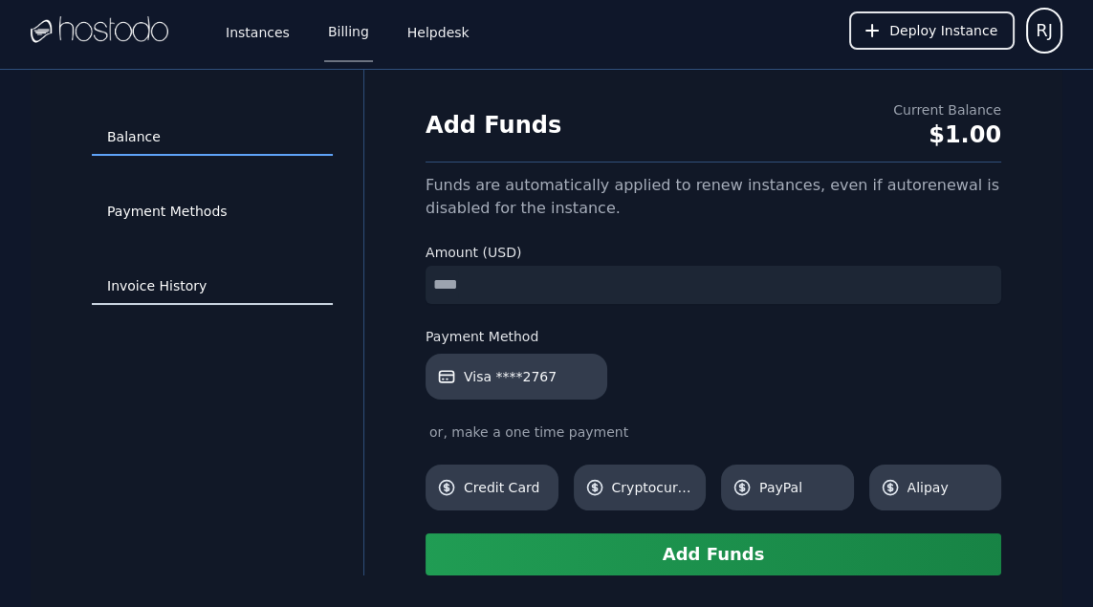
click at [167, 279] on link "Invoice History" at bounding box center [212, 287] width 241 height 36
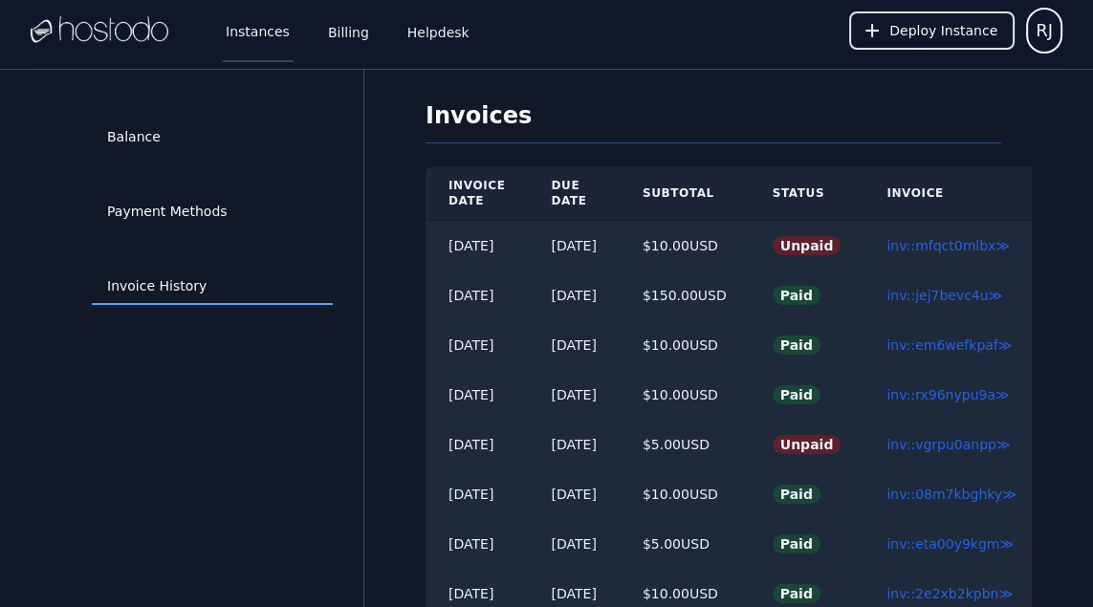
click at [253, 28] on link "Instances" at bounding box center [258, 30] width 72 height 63
